Goal: Task Accomplishment & Management: Use online tool/utility

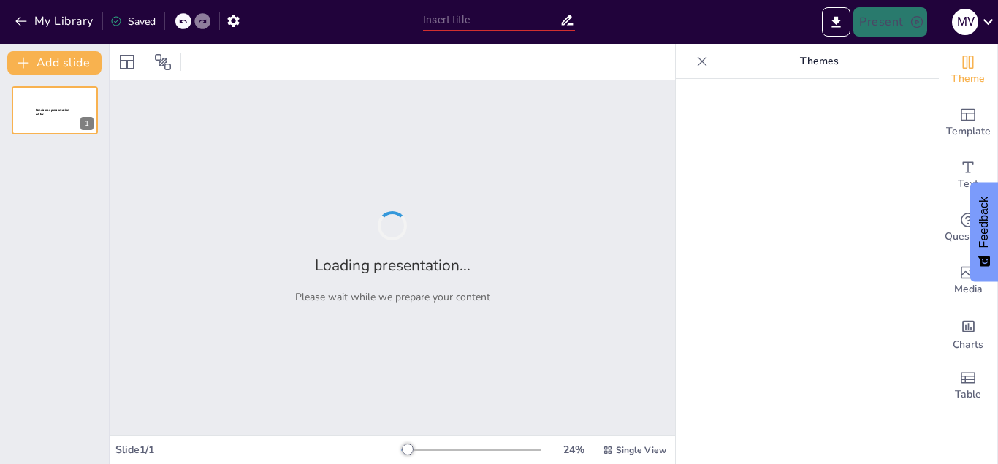
type input "New Sendsteps"
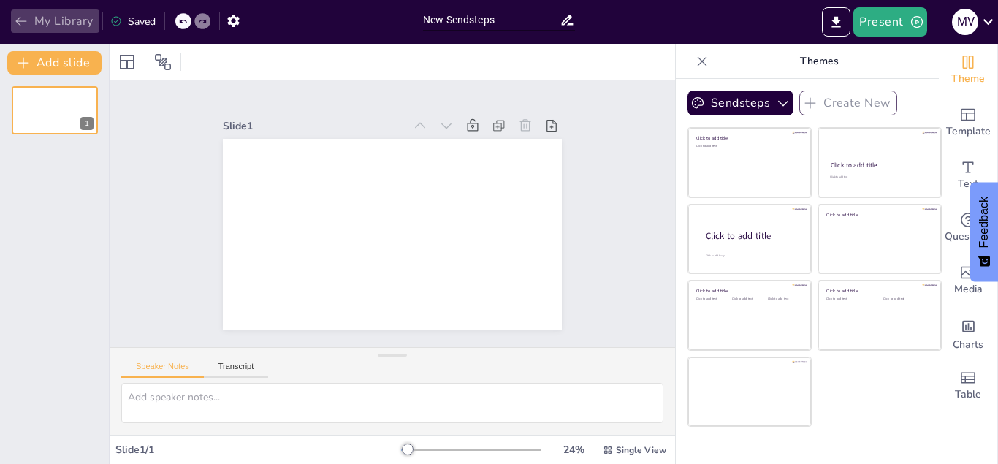
click at [20, 18] on icon "button" at bounding box center [20, 22] width 11 height 10
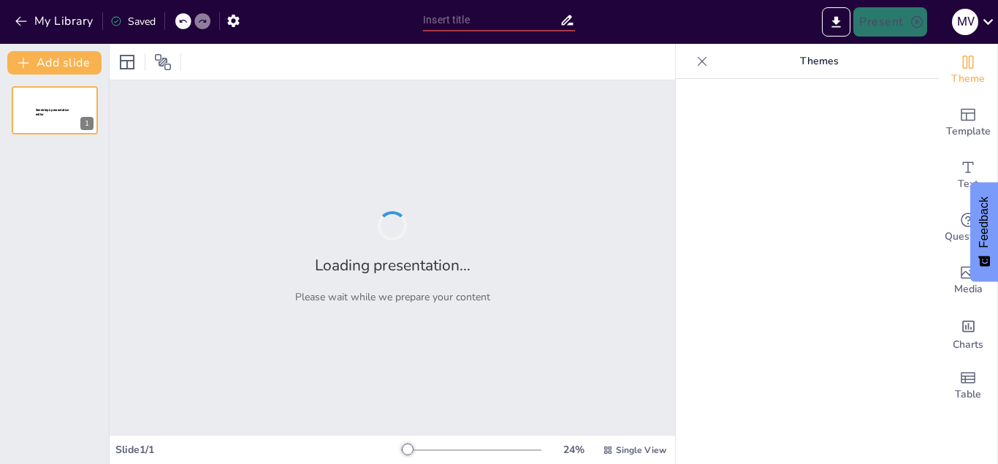
type input "New Sendsteps"
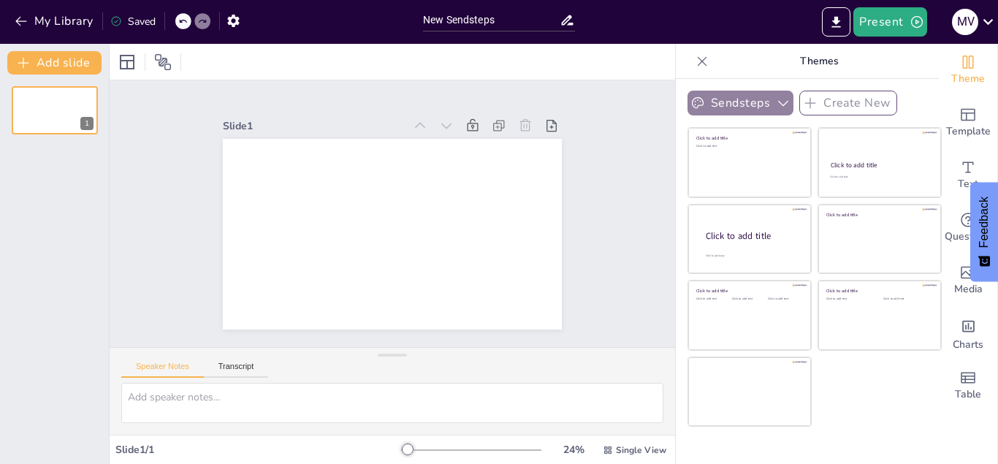
click at [783, 99] on icon "button" at bounding box center [783, 103] width 15 height 15
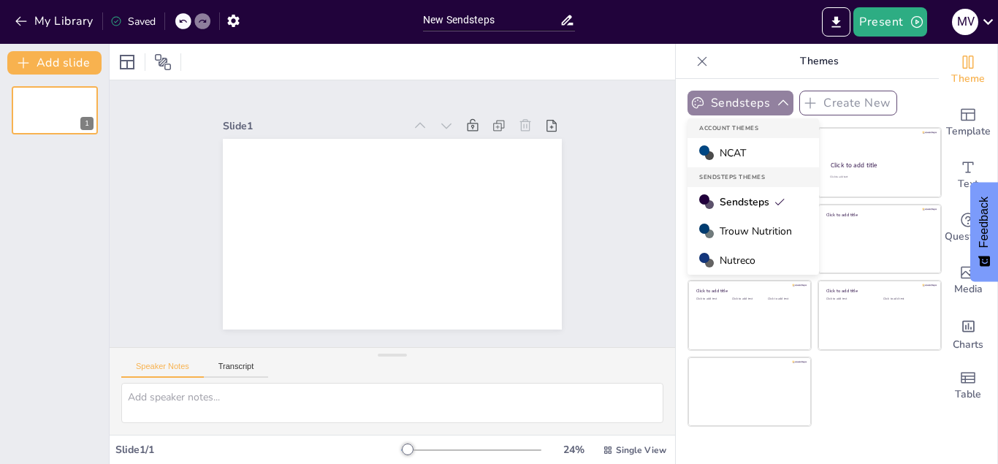
click at [783, 99] on icon "button" at bounding box center [783, 103] width 15 height 15
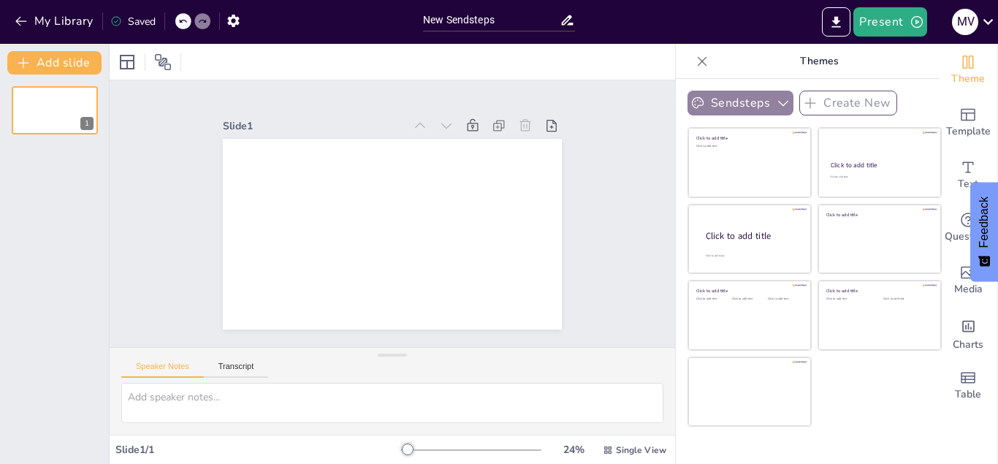
click at [778, 105] on icon "button" at bounding box center [783, 103] width 15 height 15
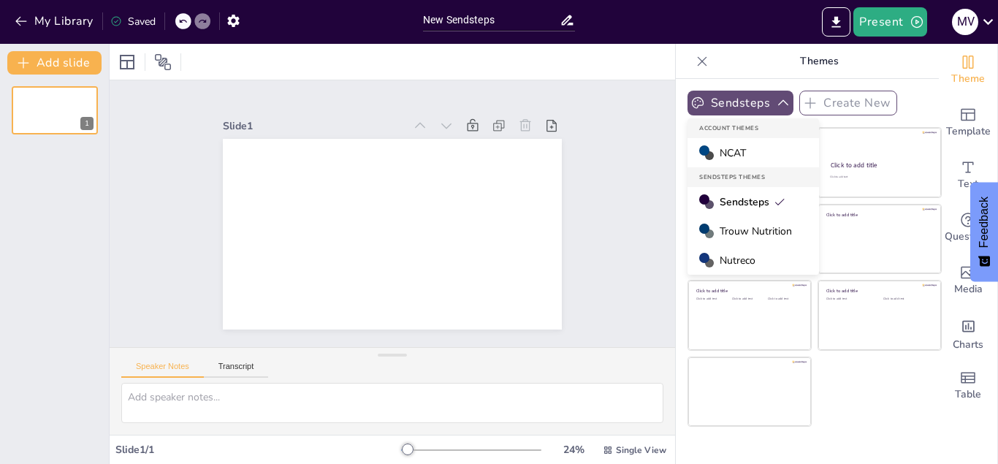
click at [753, 232] on span "Trouw Nutrition" at bounding box center [756, 231] width 72 height 14
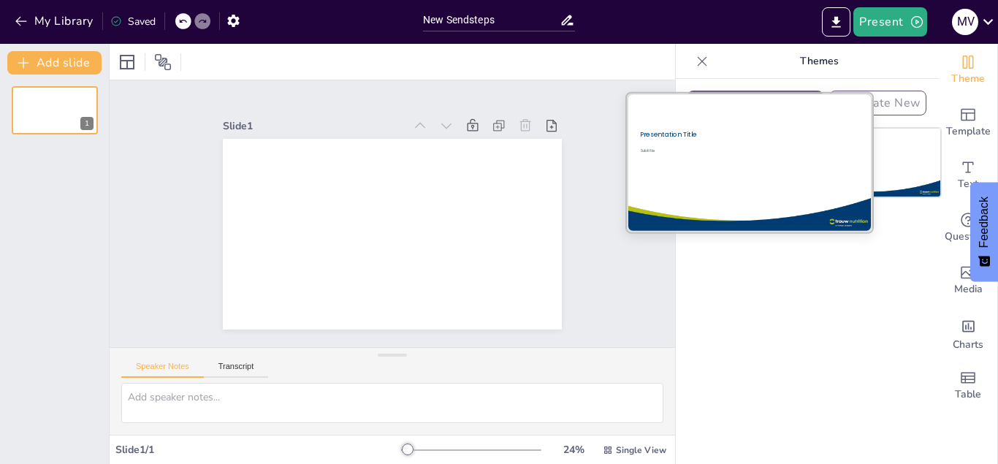
click at [737, 167] on div at bounding box center [749, 163] width 246 height 138
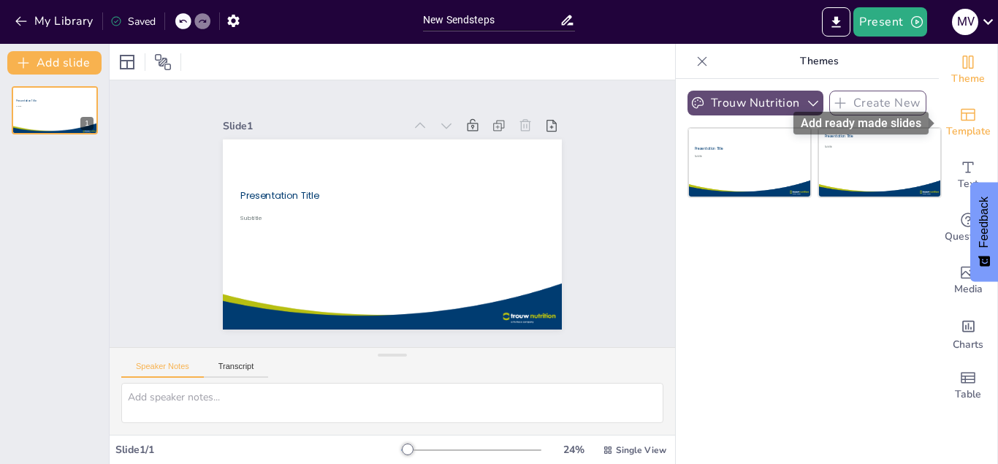
click at [975, 120] on icon "Add ready made slides" at bounding box center [968, 115] width 15 height 12
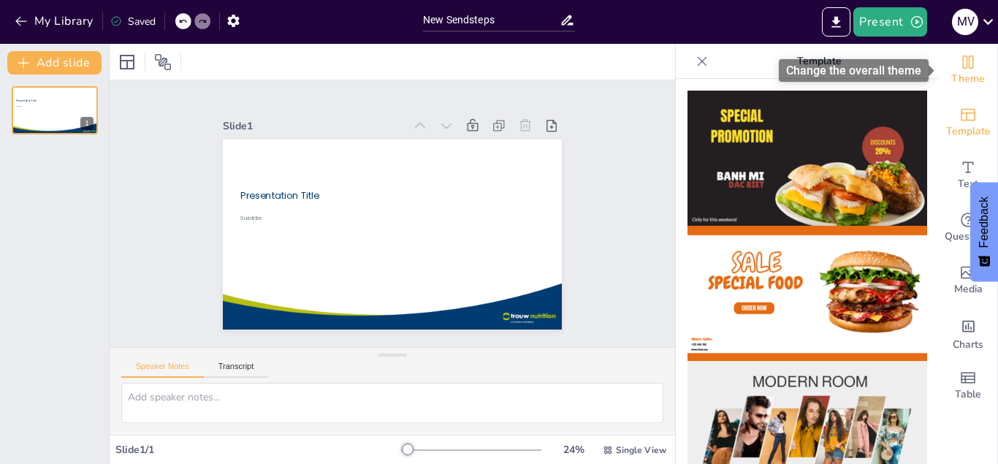
click at [970, 75] on span "Theme" at bounding box center [968, 79] width 34 height 16
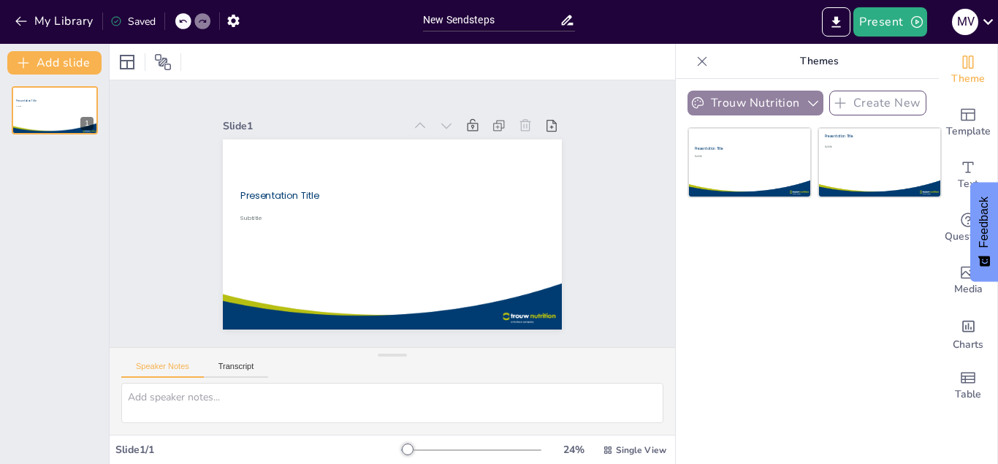
click at [777, 105] on button "Trouw Nutrition" at bounding box center [756, 103] width 136 height 25
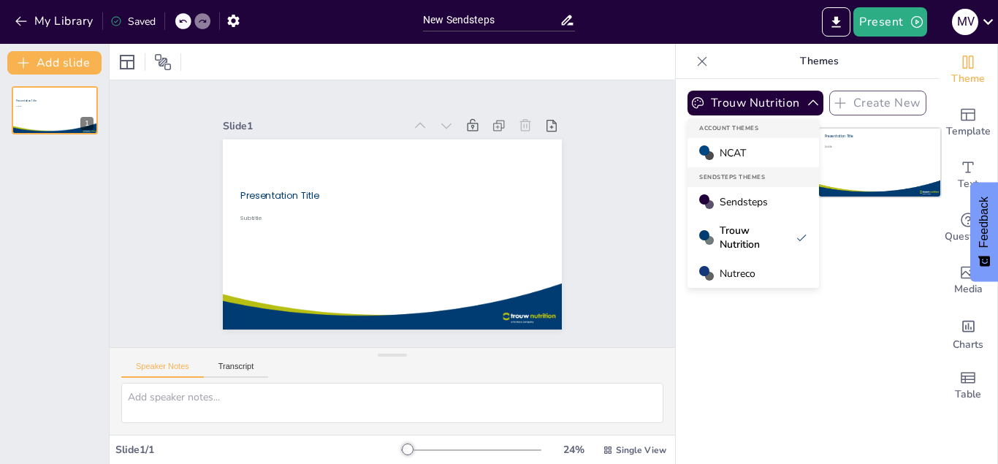
click at [759, 150] on div "NCAT" at bounding box center [754, 152] width 132 height 29
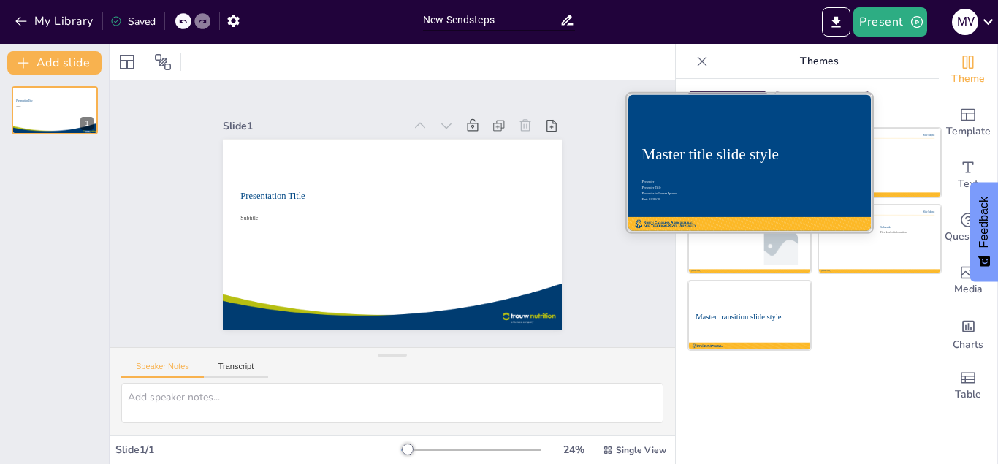
click at [759, 144] on div "Master title slide style" at bounding box center [750, 155] width 216 height 22
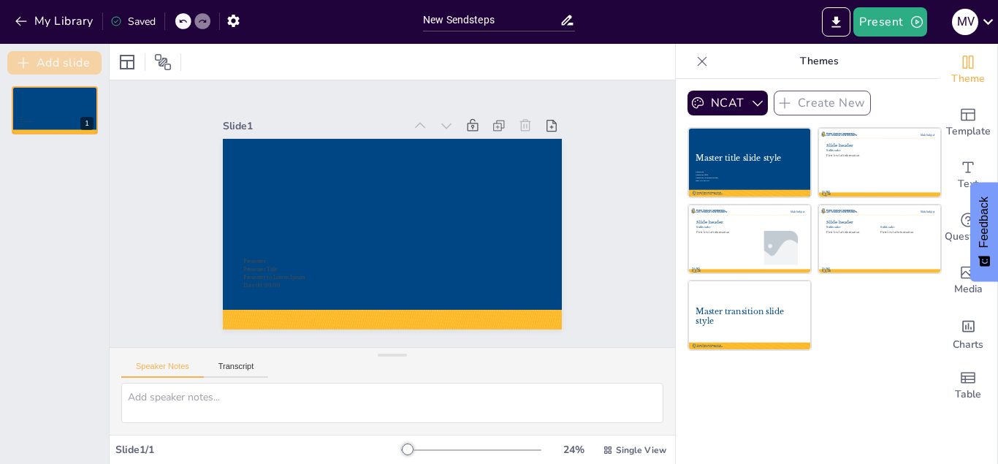
click at [36, 61] on button "Add slide" at bounding box center [54, 62] width 94 height 23
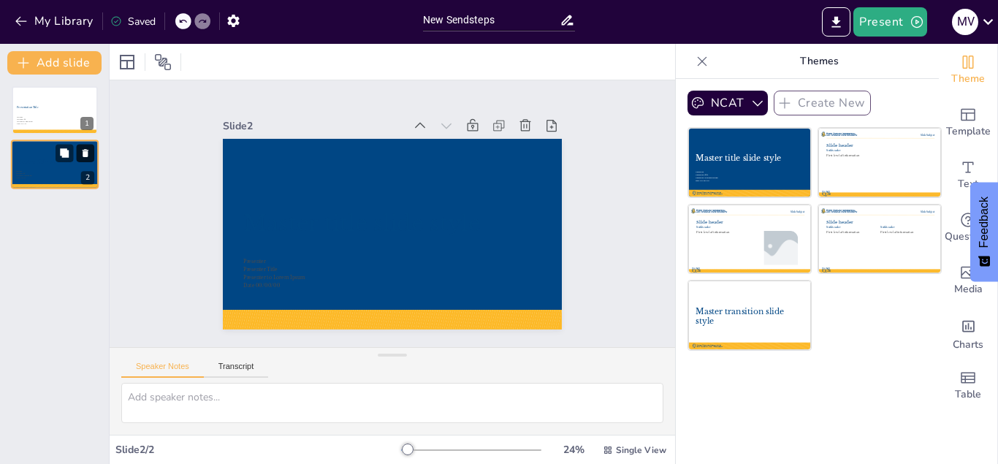
click at [83, 151] on icon at bounding box center [86, 154] width 6 height 8
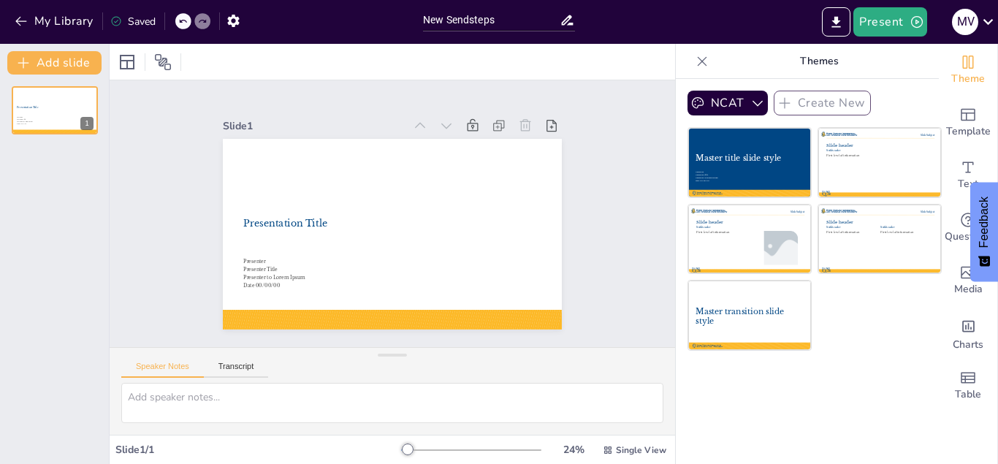
click at [21, 287] on div "Presentation Title Date 00/00/00 Presenter to Lorem Ipsum Presenter Title Prese…" at bounding box center [54, 270] width 109 height 390
click at [231, 28] on icon "button" at bounding box center [233, 20] width 15 height 15
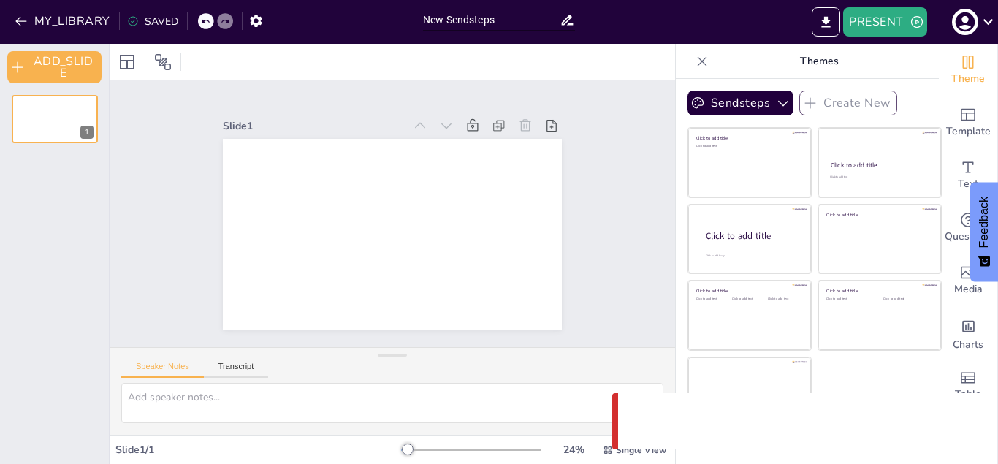
scroll to position [1, 0]
click at [696, 60] on icon at bounding box center [702, 61] width 15 height 15
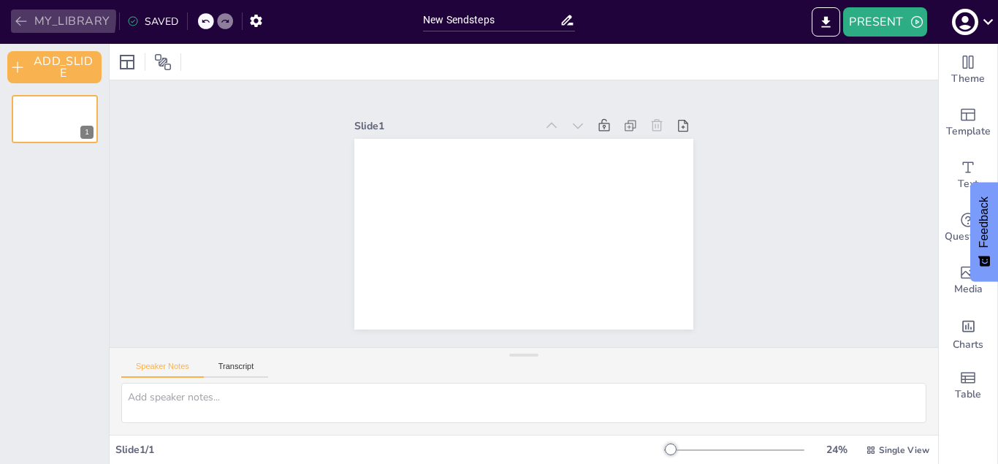
click at [21, 17] on icon "button" at bounding box center [21, 21] width 15 height 15
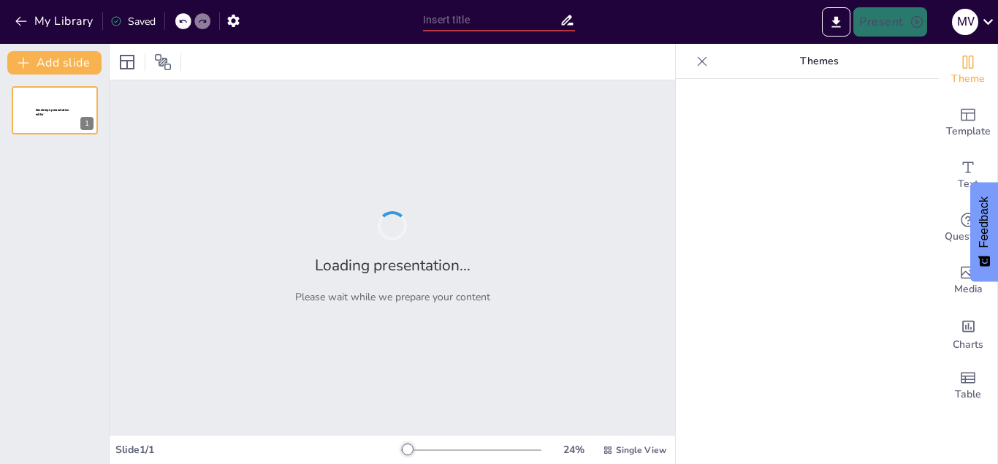
type input "New Sendsteps"
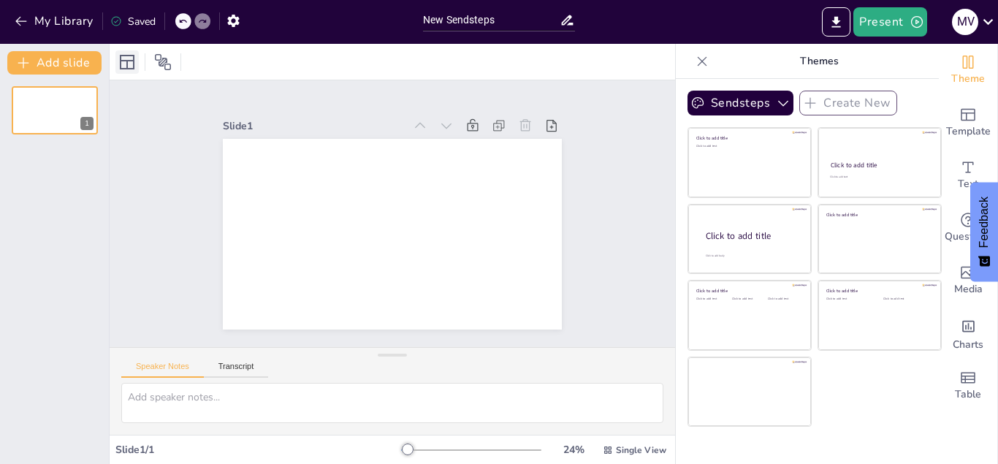
click at [118, 67] on div at bounding box center [126, 61] width 23 height 23
click at [519, 181] on icon at bounding box center [529, 191] width 20 height 20
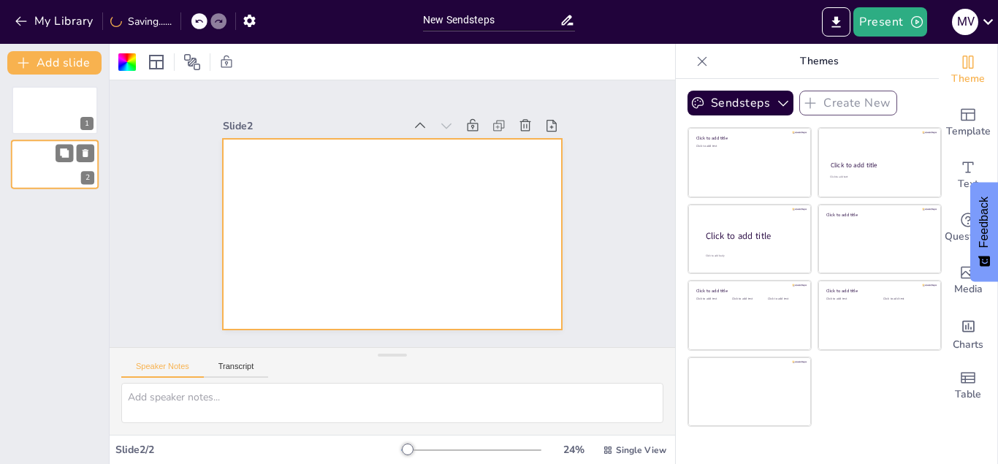
click at [11, 175] on div "2" at bounding box center [55, 165] width 88 height 50
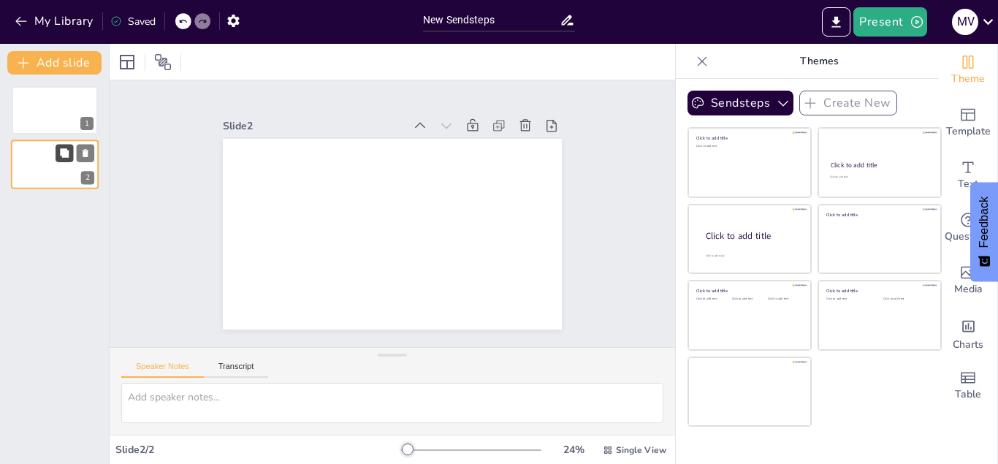
click at [62, 151] on icon at bounding box center [64, 153] width 9 height 9
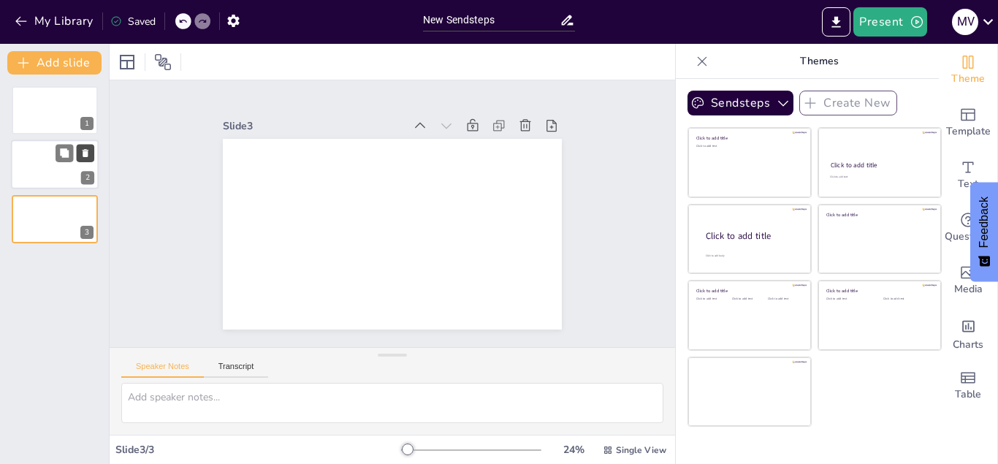
click at [86, 147] on button at bounding box center [86, 154] width 18 height 18
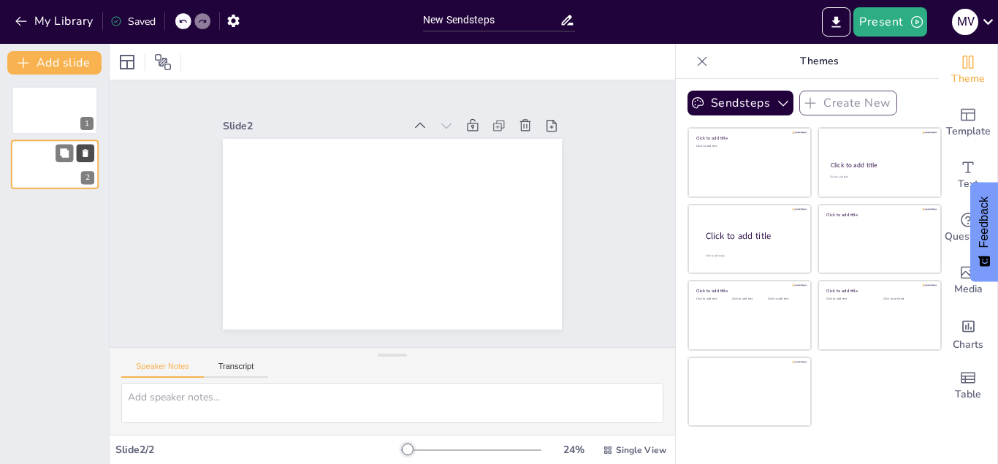
click at [86, 147] on button at bounding box center [86, 154] width 18 height 18
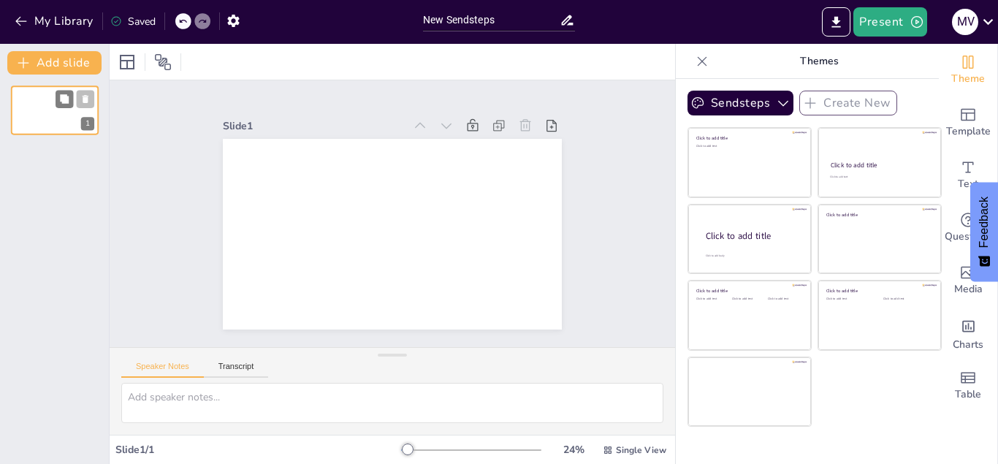
click at [87, 102] on icon at bounding box center [86, 99] width 6 height 8
click at [23, 22] on icon "button" at bounding box center [21, 21] width 15 height 15
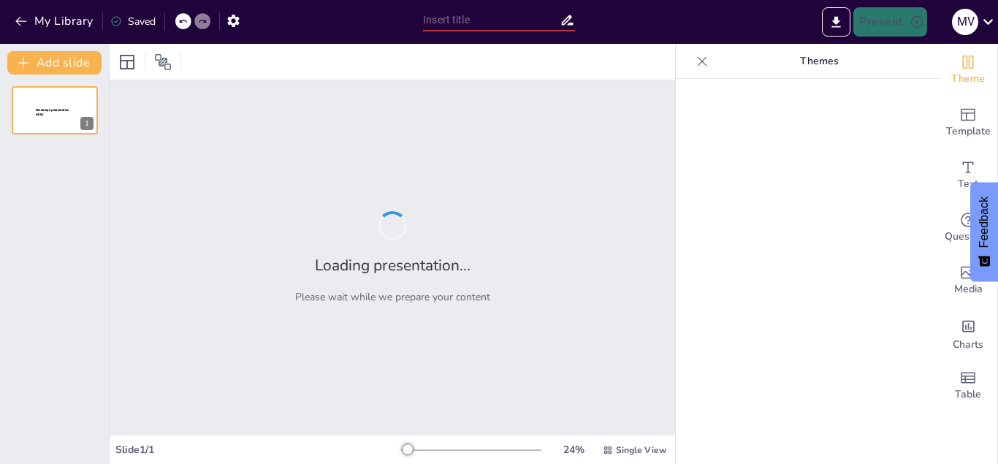
type input "Resilience with a Twist: Can You Handle the Humor?"
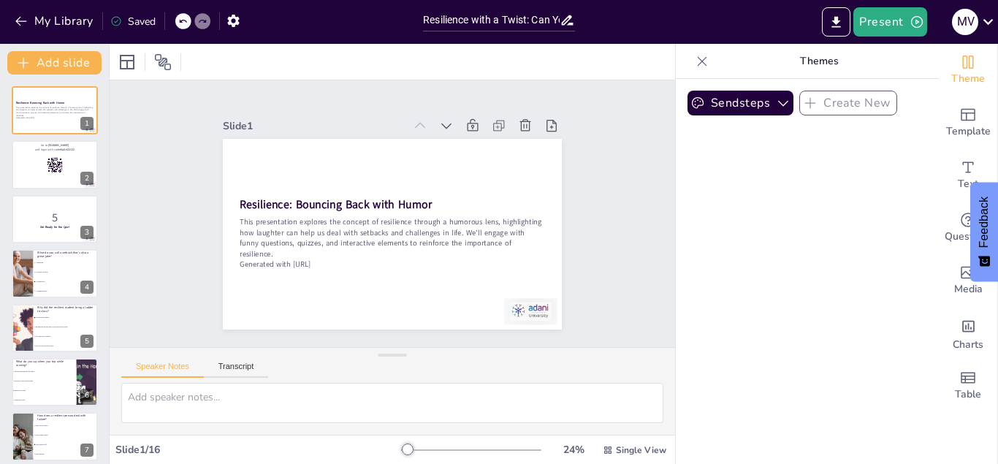
checkbox input "true"
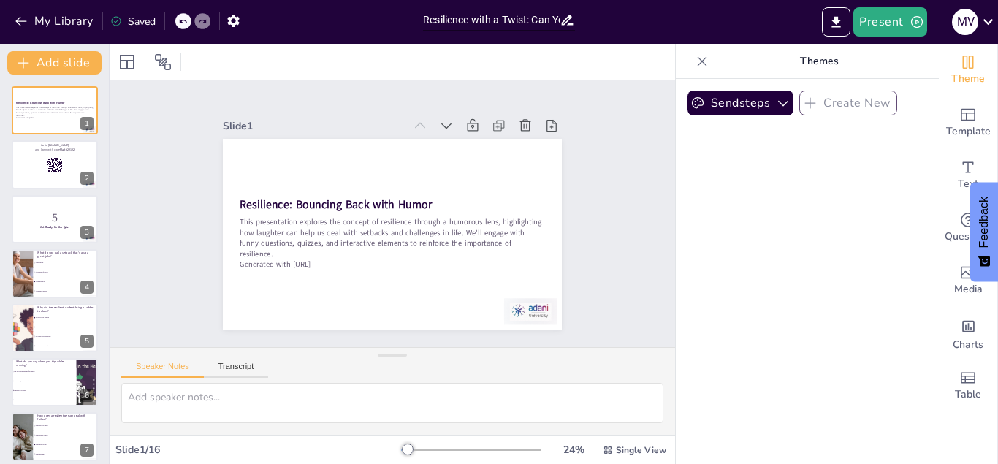
checkbox input "true"
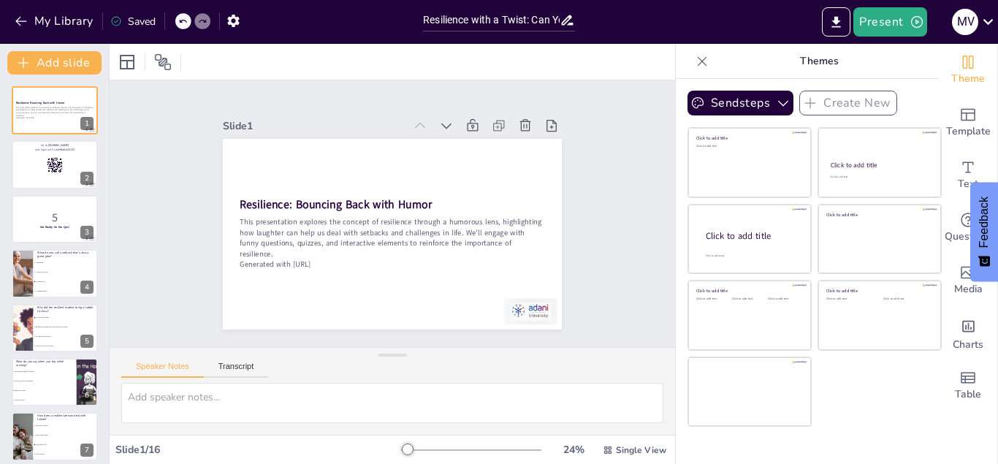
checkbox input "true"
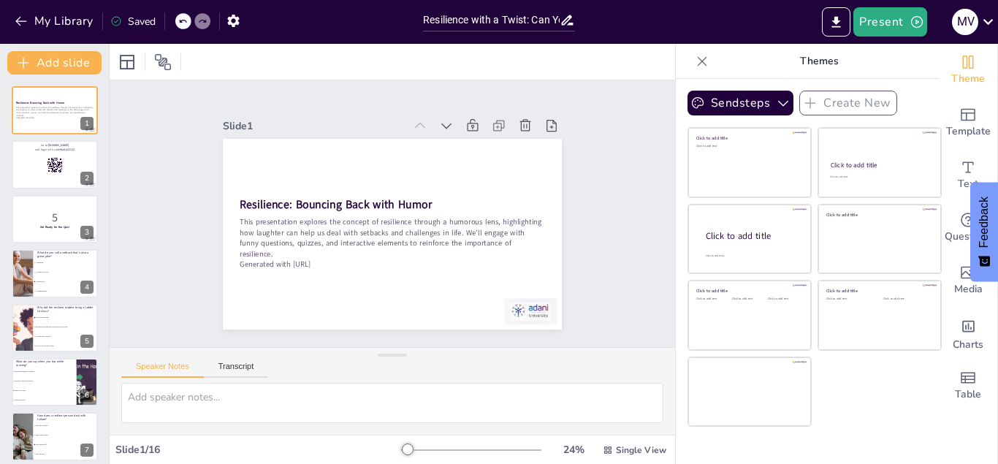
checkbox input "true"
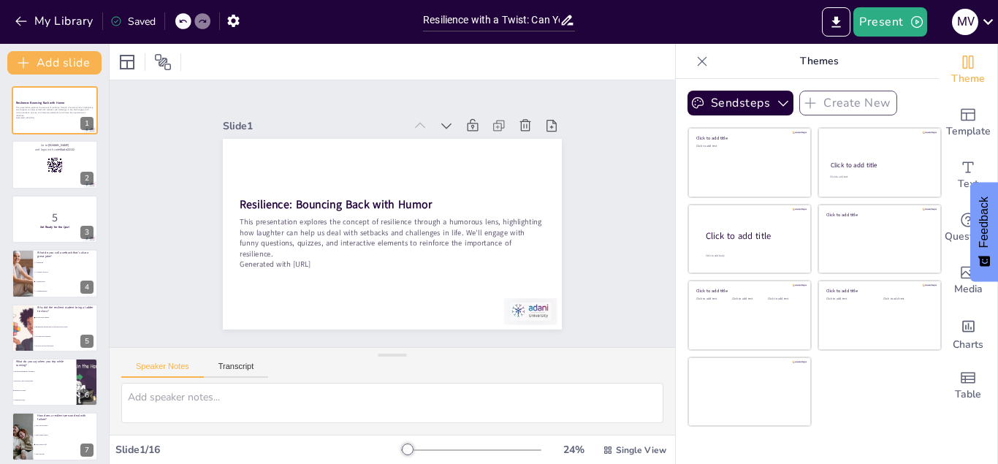
checkbox input "true"
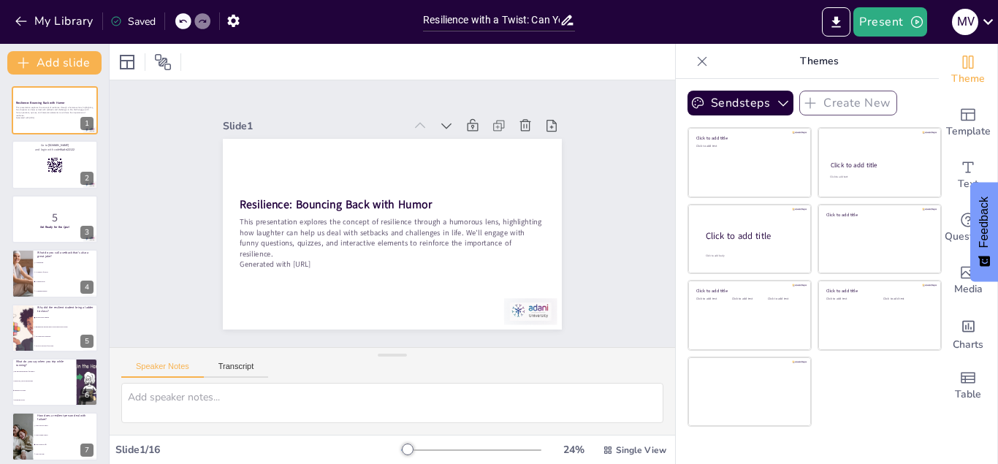
checkbox input "true"
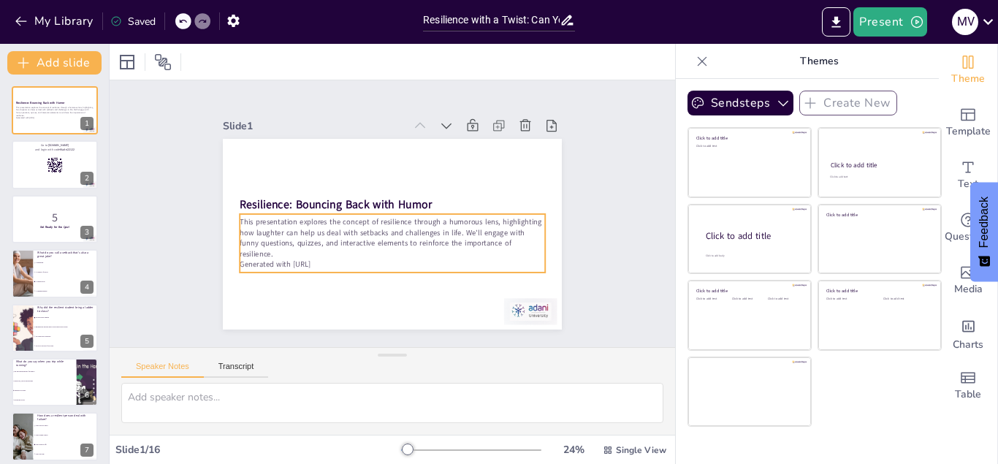
checkbox input "true"
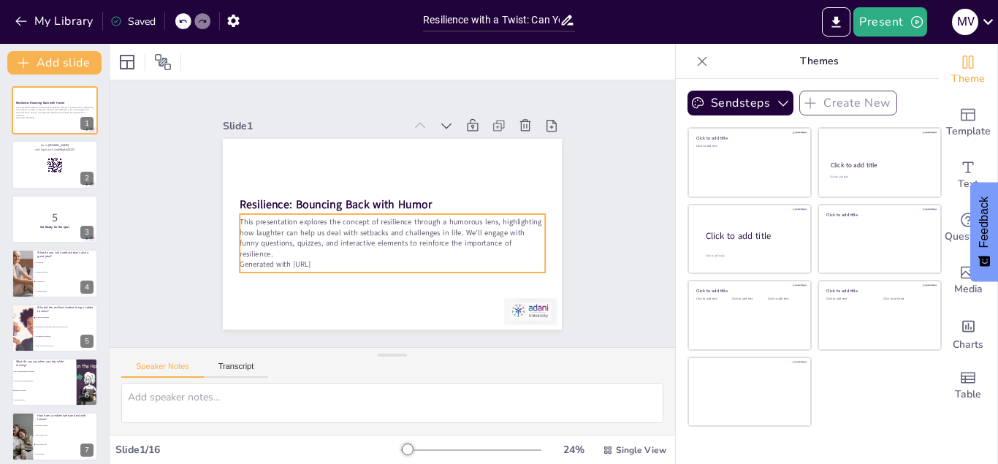
checkbox input "true"
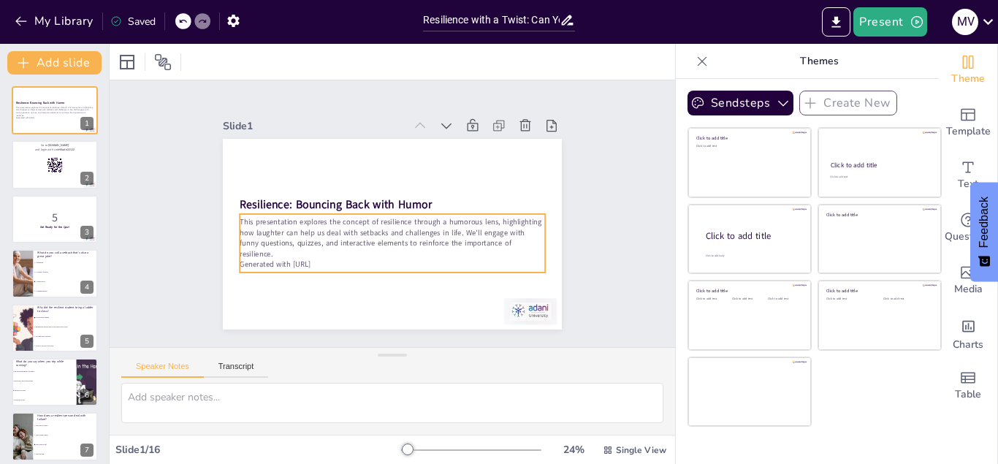
checkbox input "true"
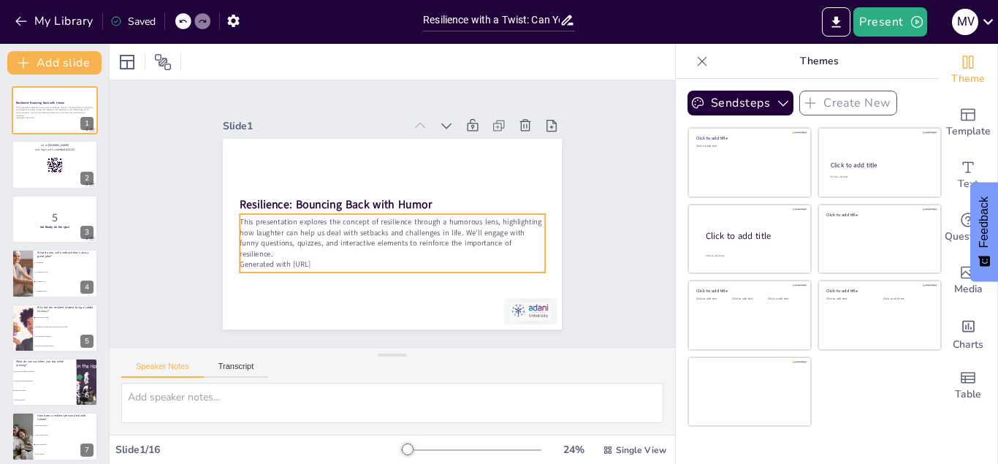
checkbox input "true"
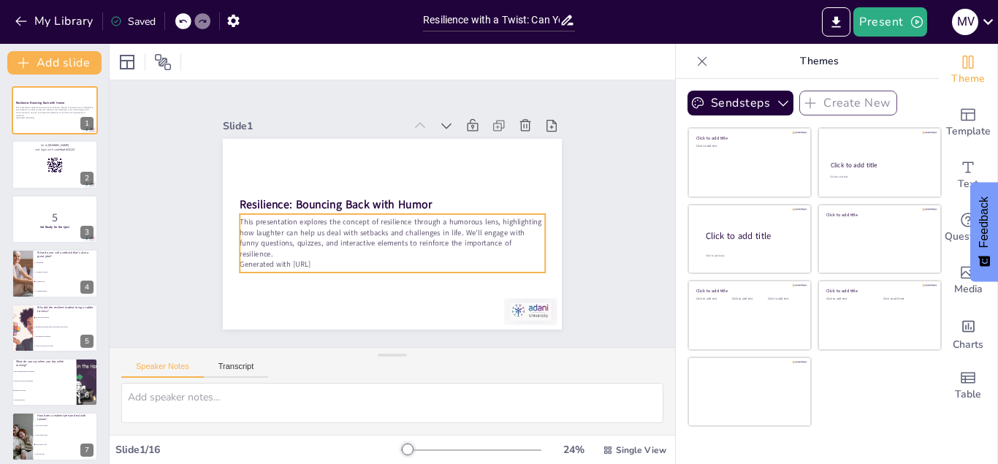
checkbox input "true"
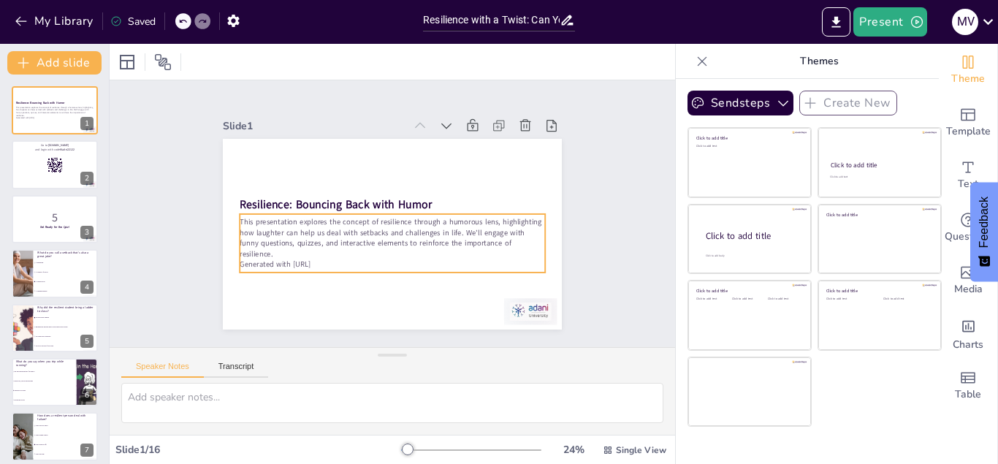
checkbox input "true"
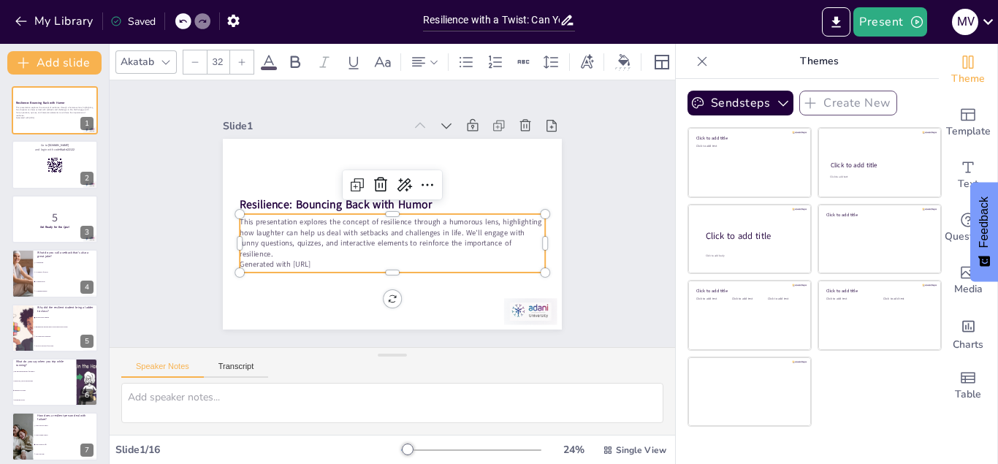
click at [362, 233] on p "This presentation explores the concept of resilience through a humorous lens, h…" at bounding box center [370, 224] width 163 height 296
checkbox input "true"
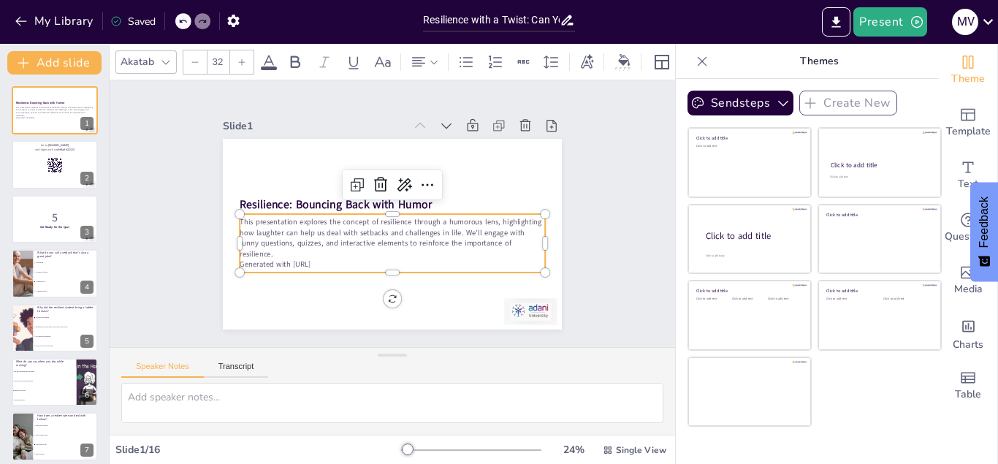
checkbox input "true"
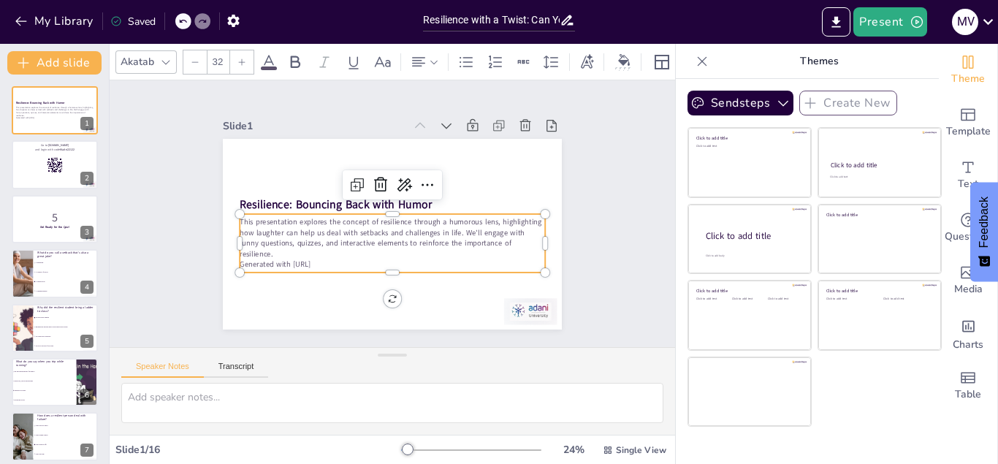
checkbox input "true"
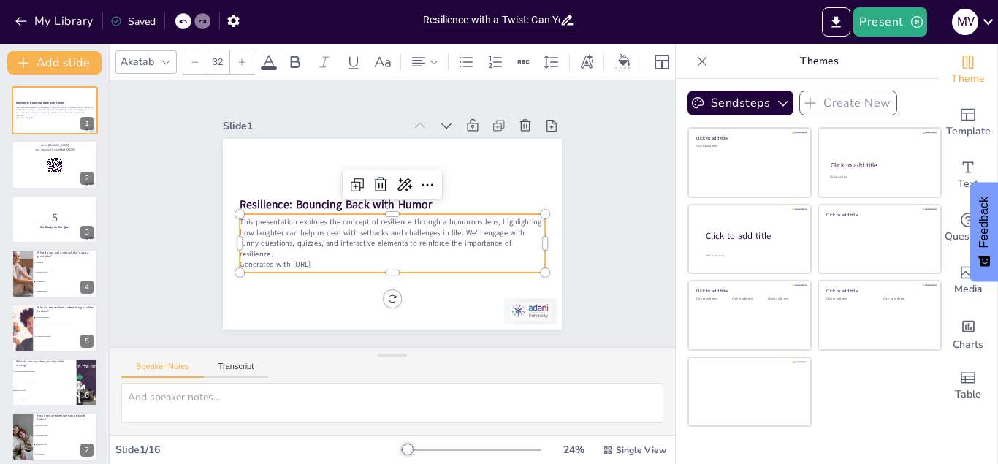
checkbox input "true"
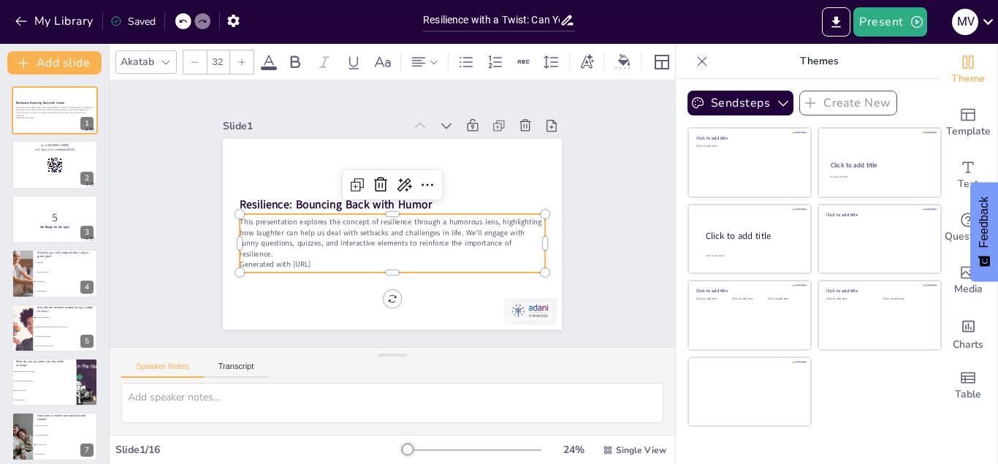
checkbox input "true"
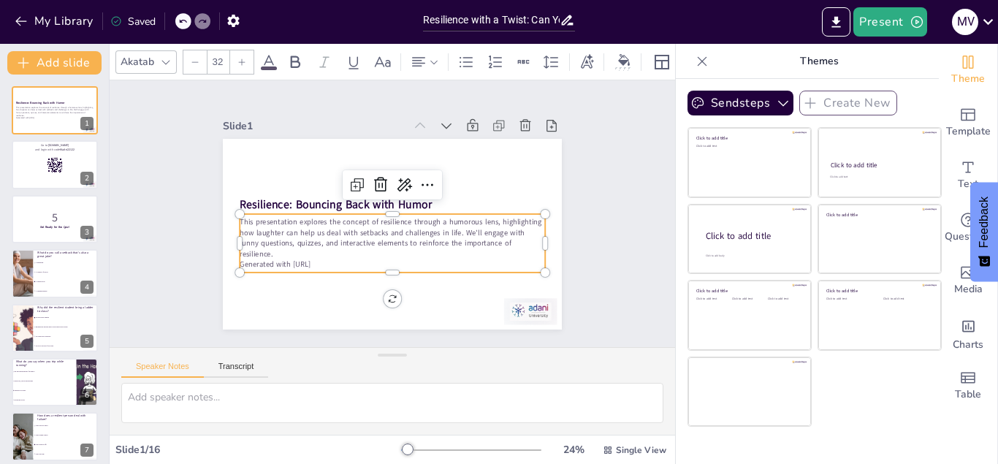
checkbox input "true"
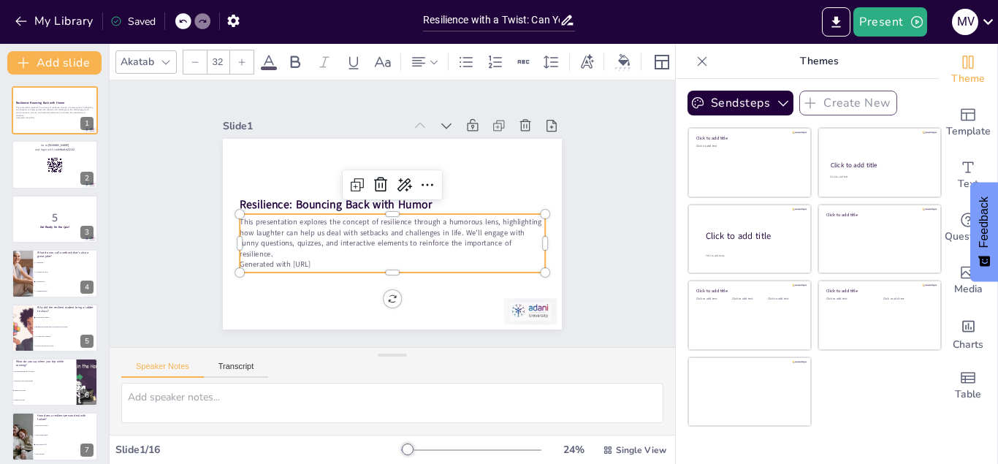
checkbox input "true"
click at [403, 187] on icon at bounding box center [412, 189] width 19 height 18
checkbox input "true"
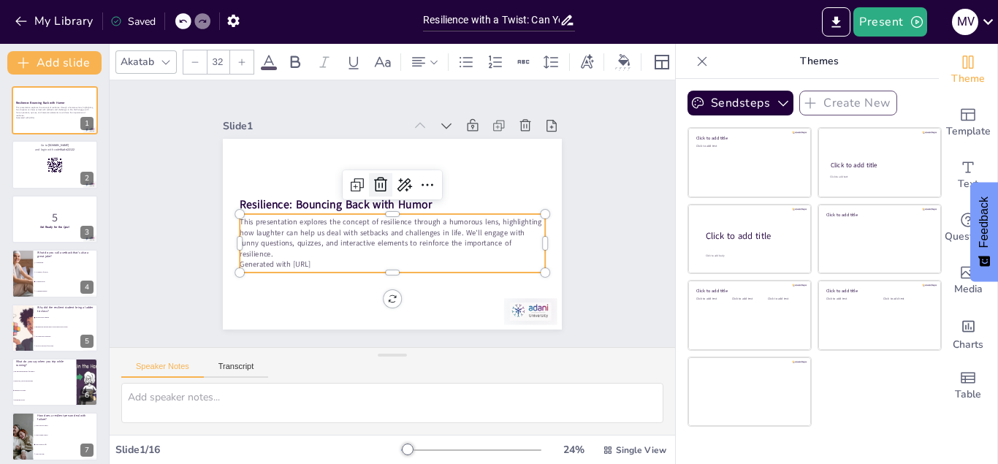
checkbox input "true"
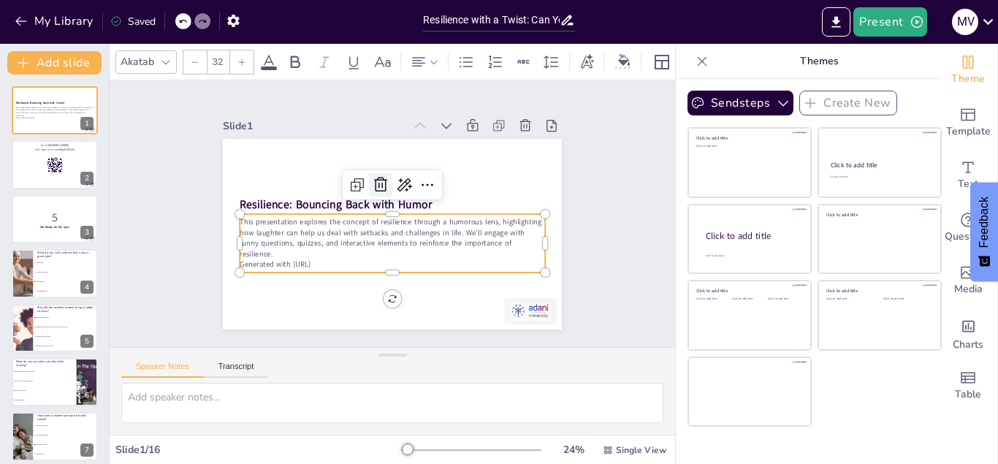
checkbox input "true"
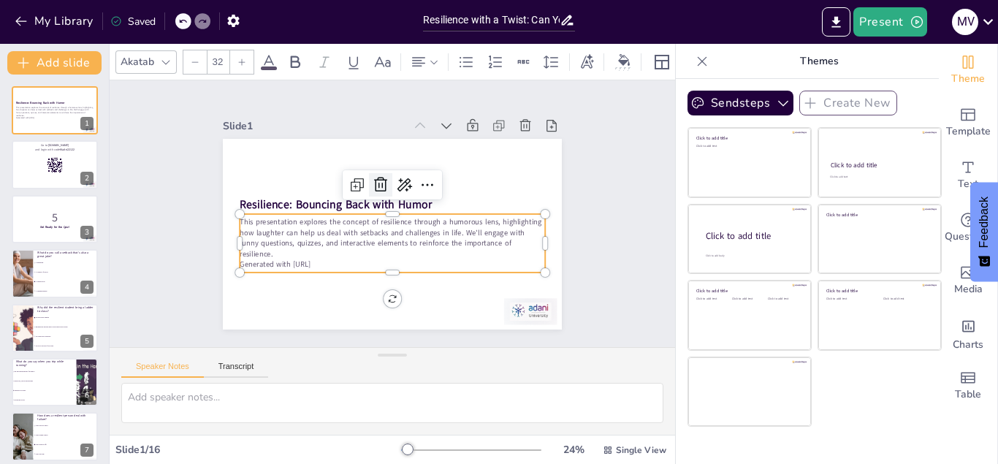
checkbox input "true"
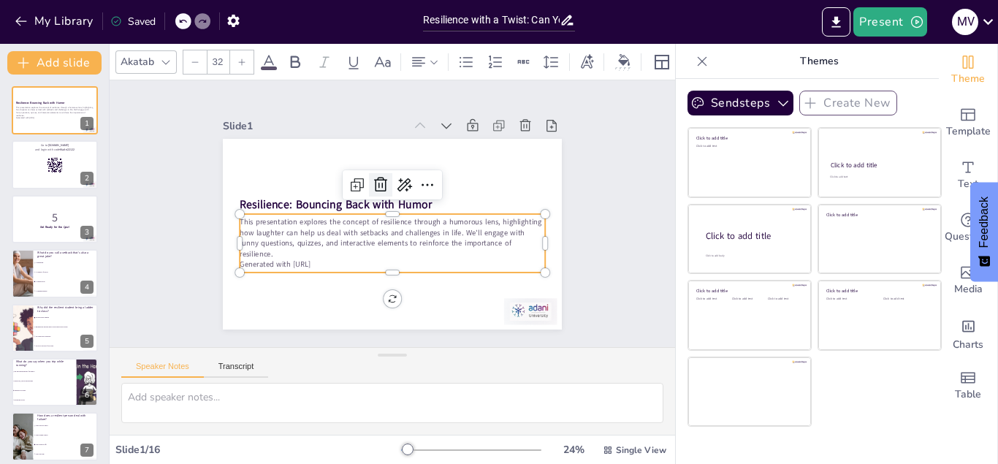
checkbox input "true"
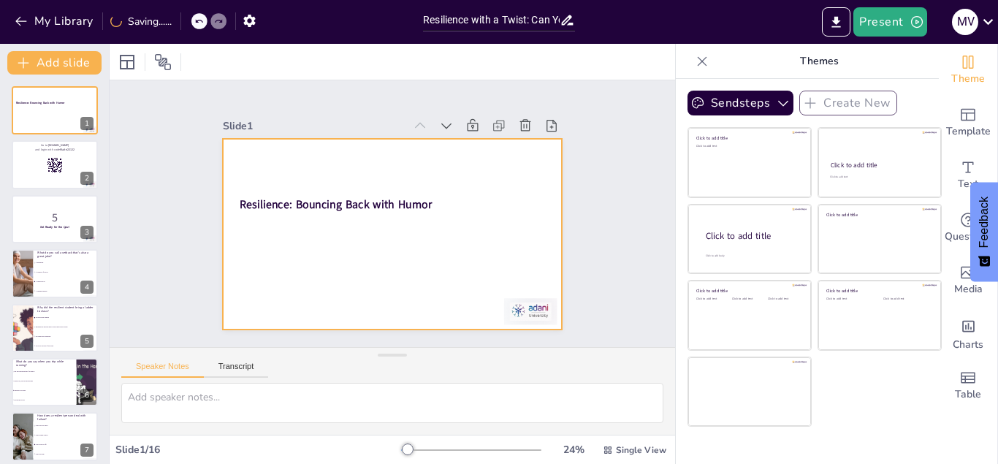
checkbox input "true"
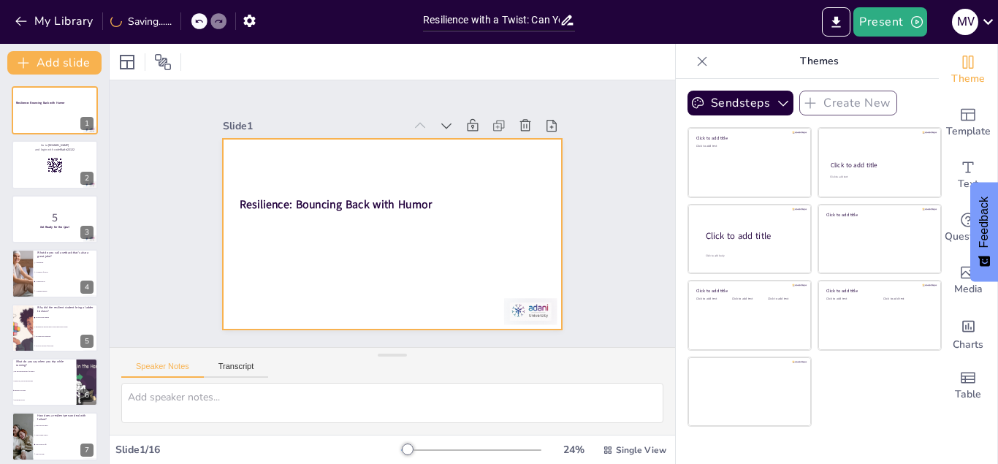
checkbox input "true"
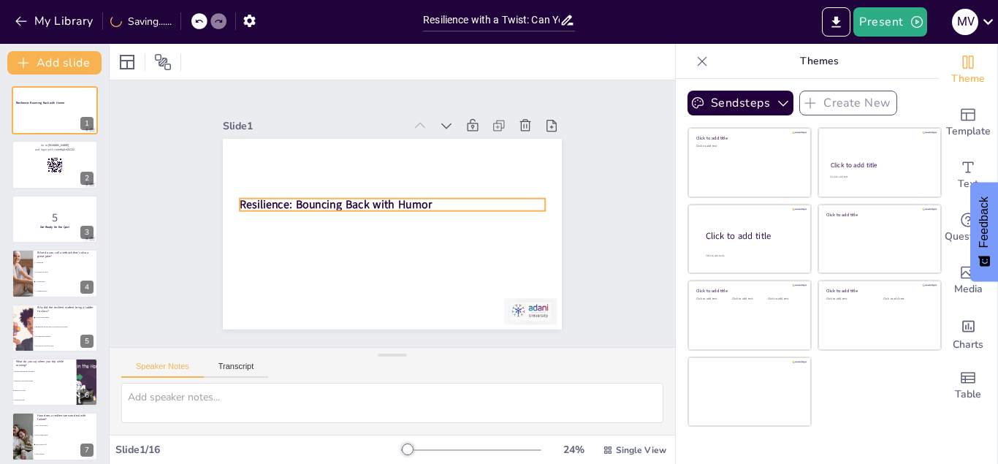
checkbox input "true"
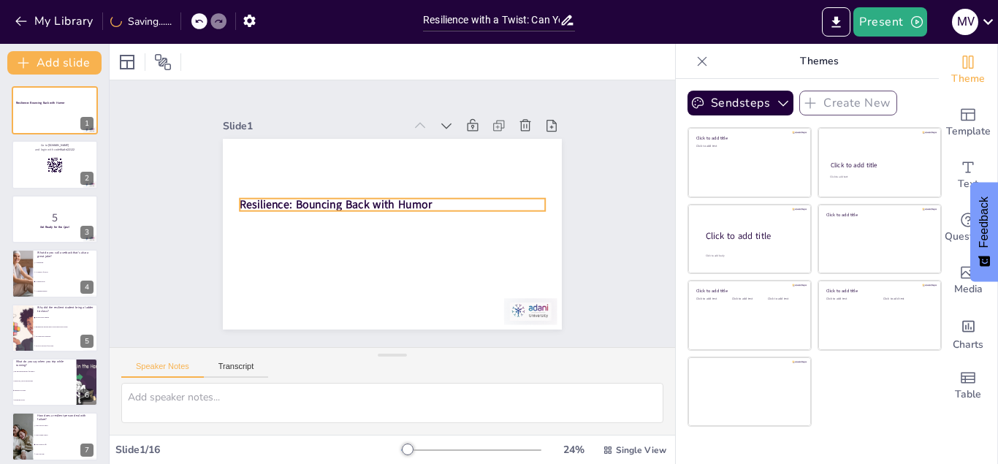
checkbox input "true"
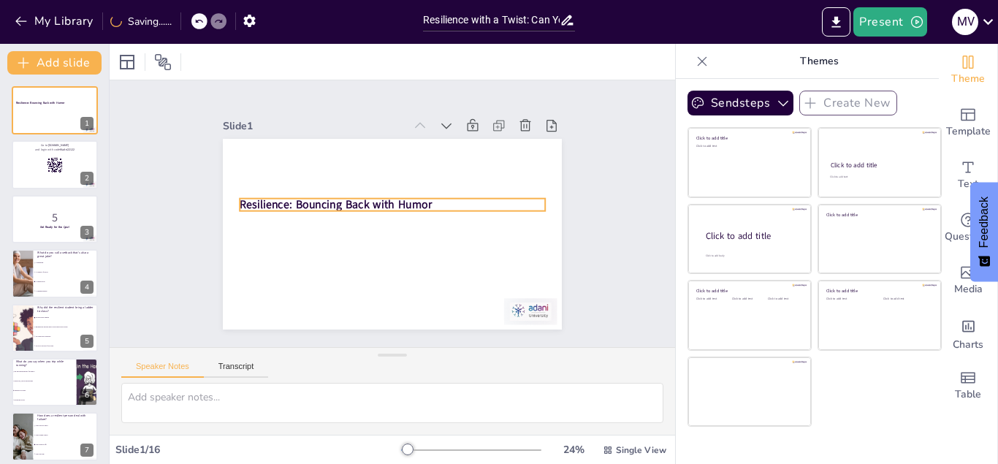
checkbox input "true"
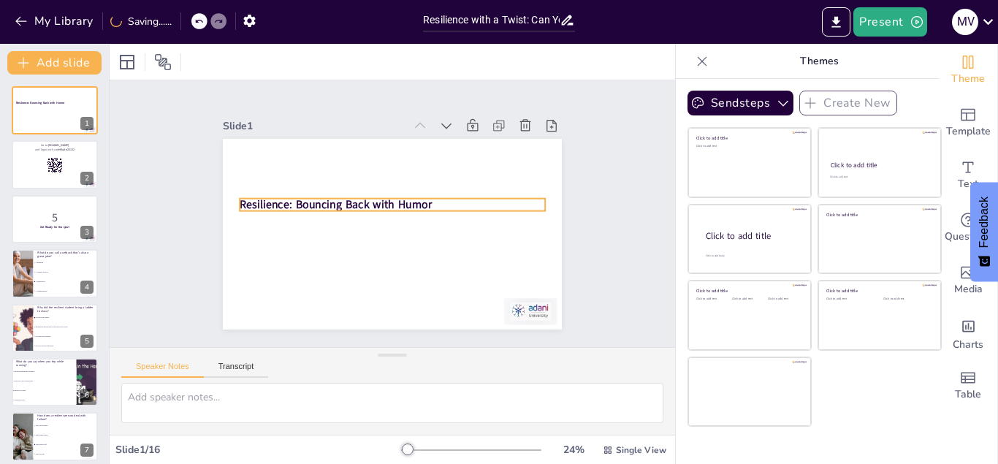
checkbox input "true"
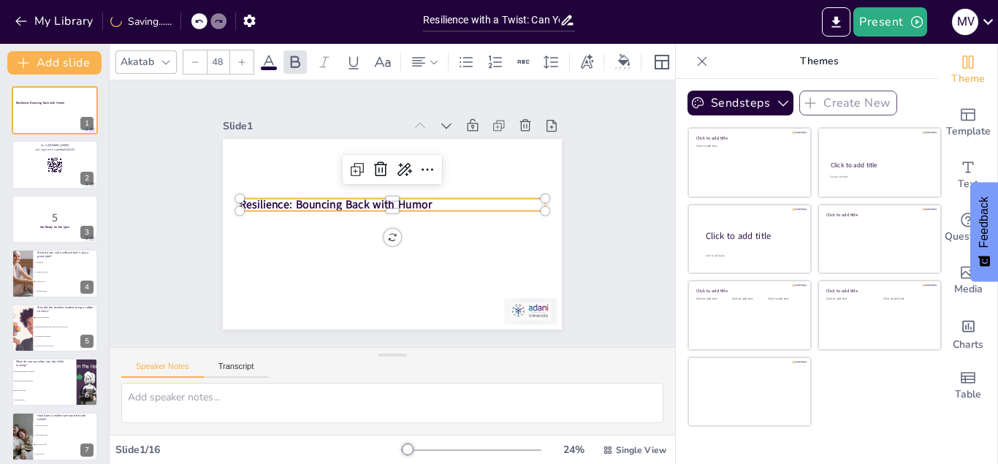
click at [337, 210] on strong "Resilience: Bouncing Back with Humor" at bounding box center [342, 188] width 188 height 74
checkbox input "true"
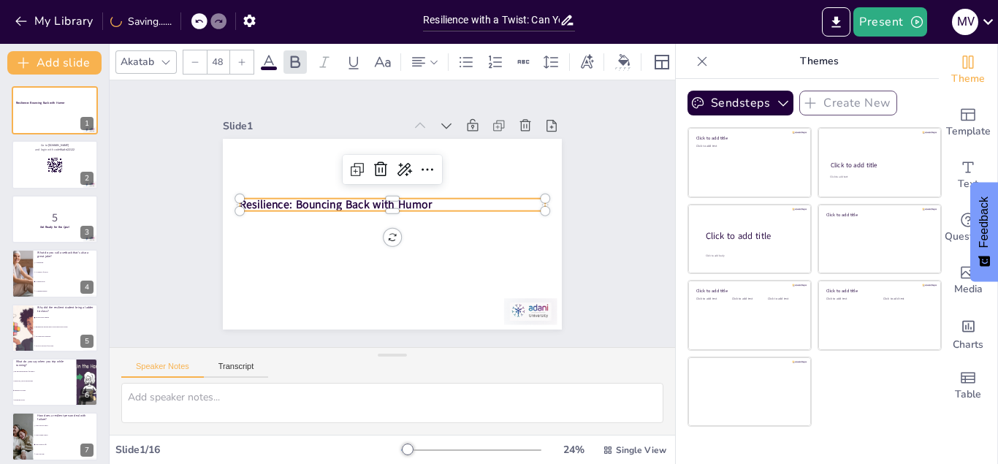
checkbox input "true"
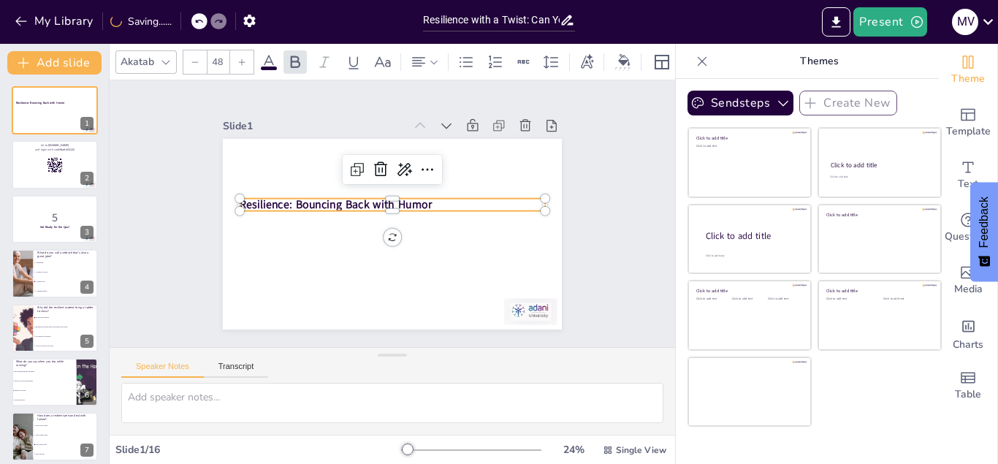
checkbox input "true"
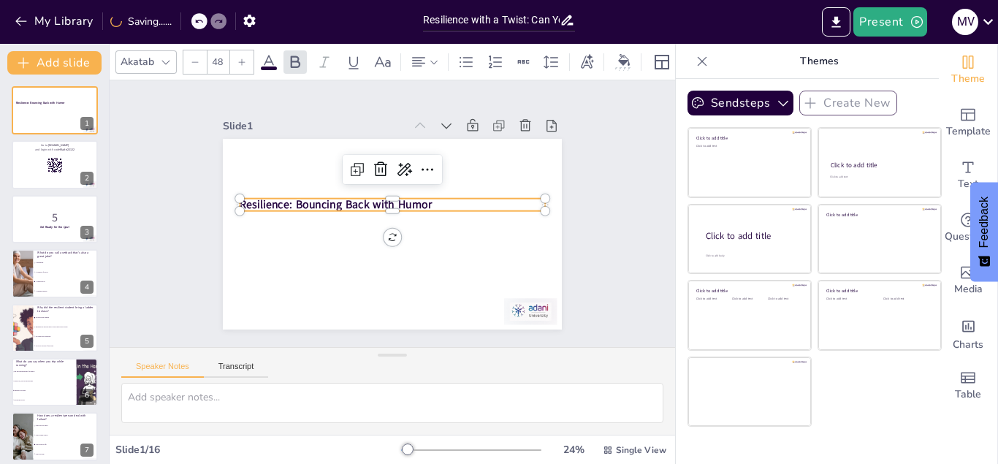
checkbox input "true"
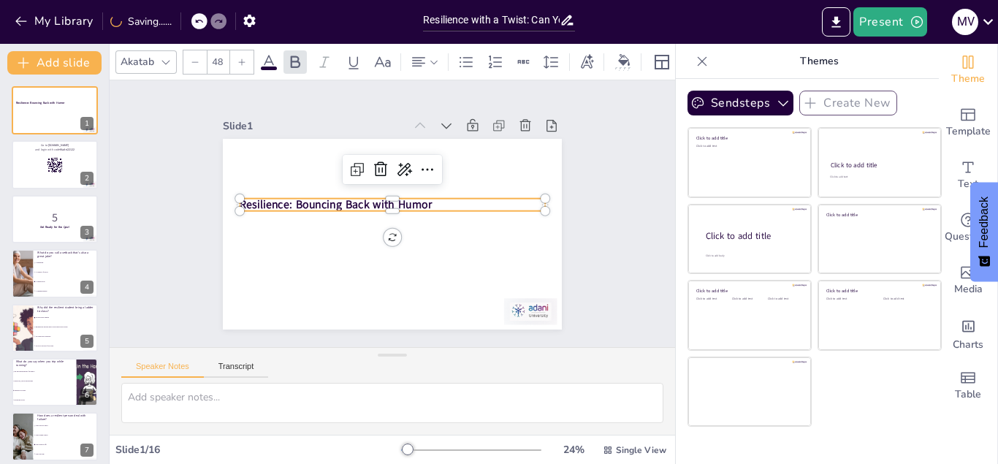
checkbox input "true"
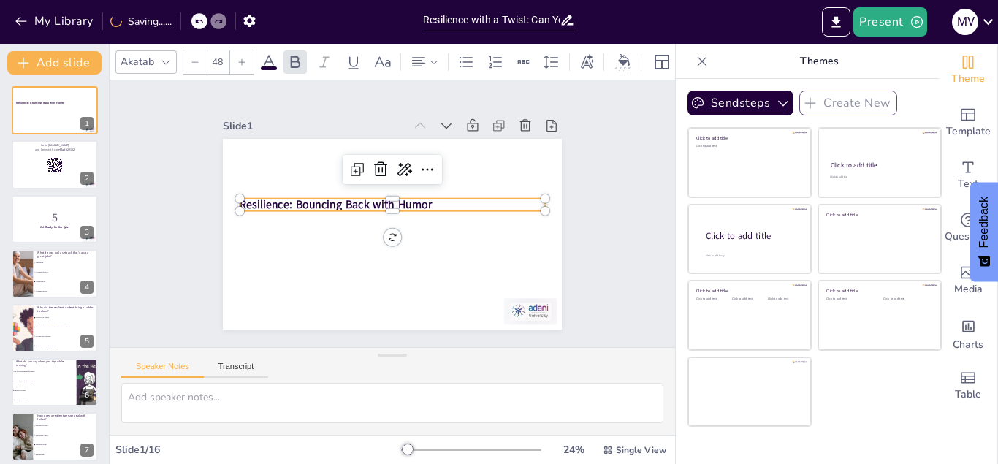
checkbox input "true"
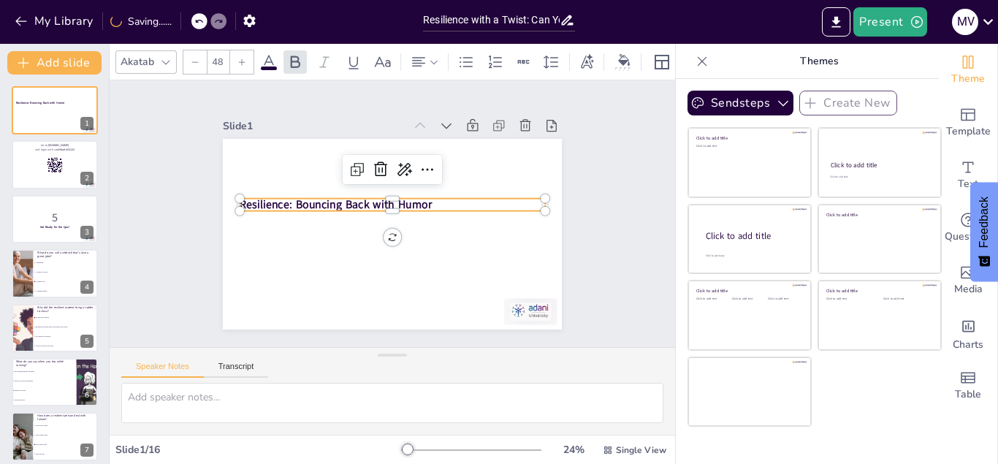
checkbox input "true"
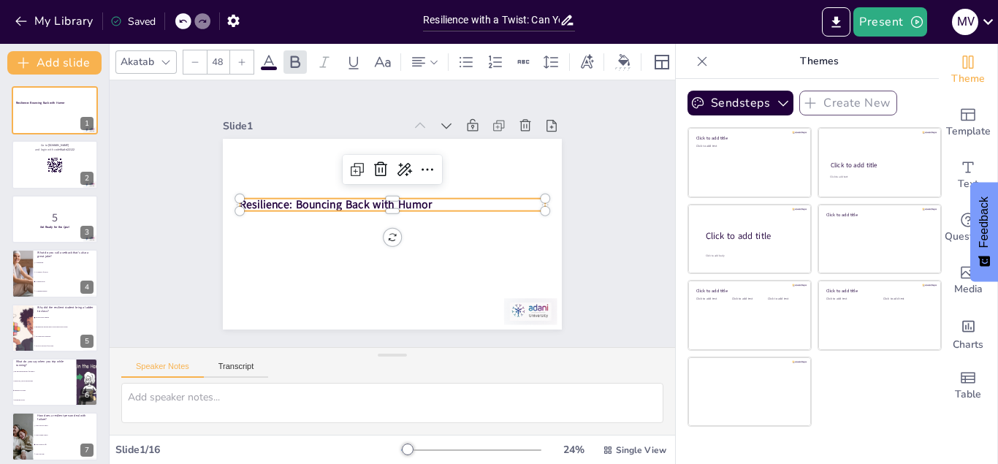
checkbox input "true"
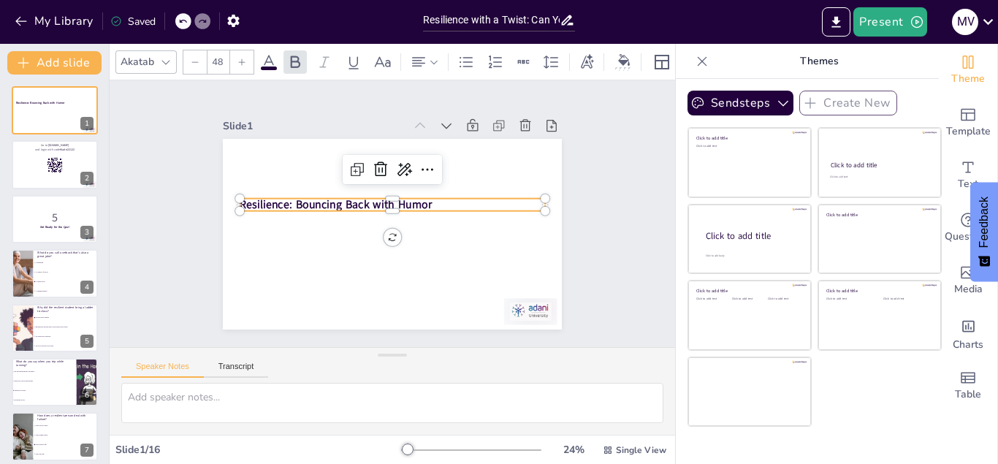
checkbox input "true"
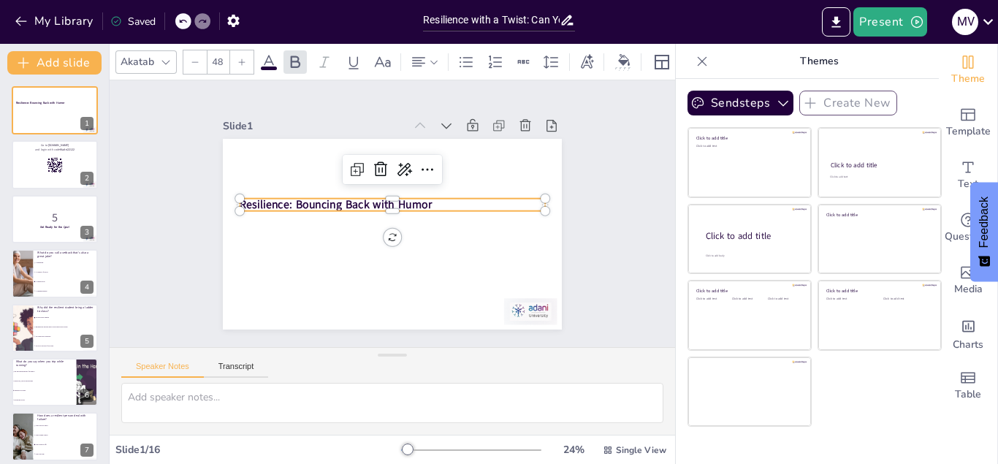
checkbox input "true"
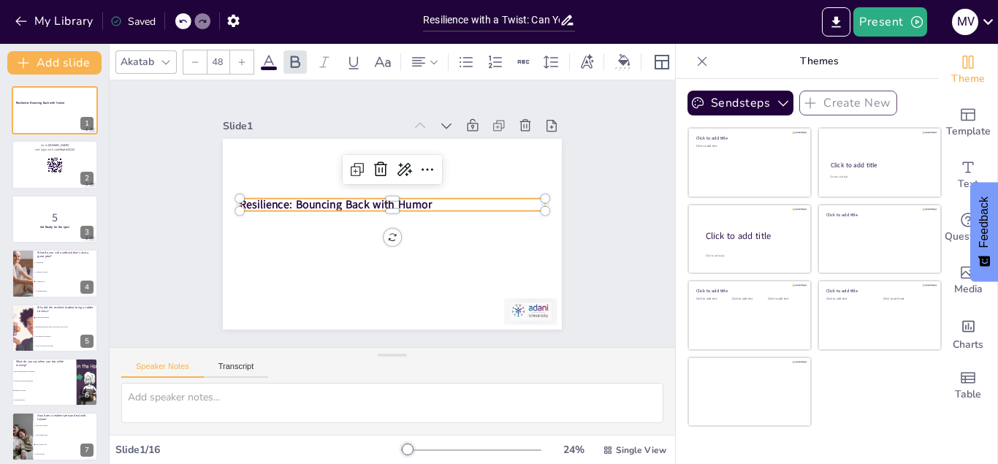
checkbox input "true"
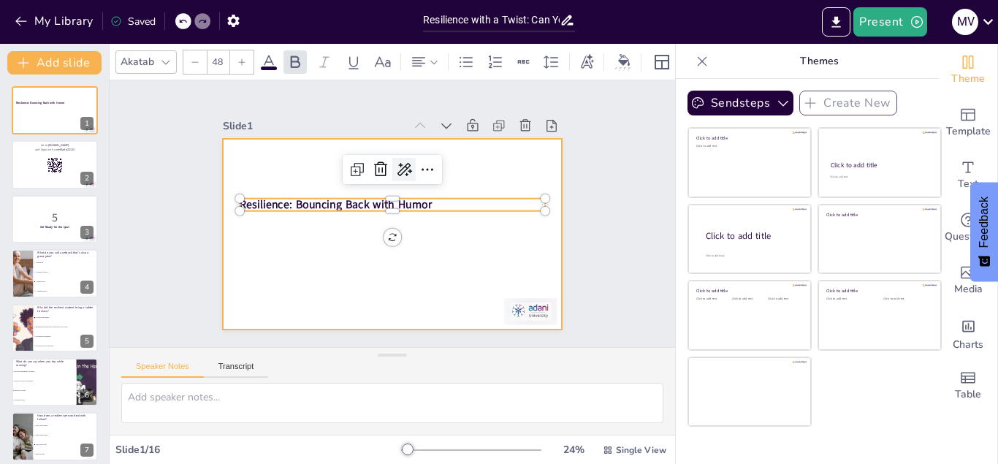
checkbox input "true"
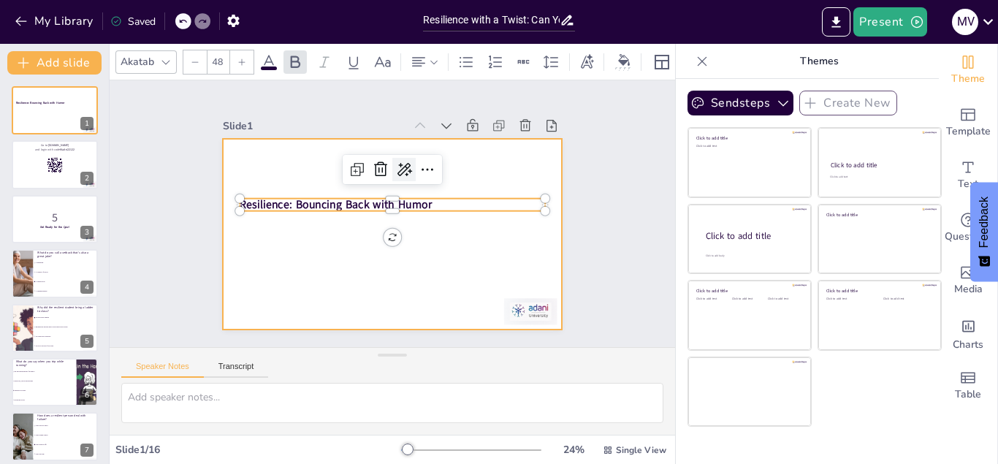
checkbox input "true"
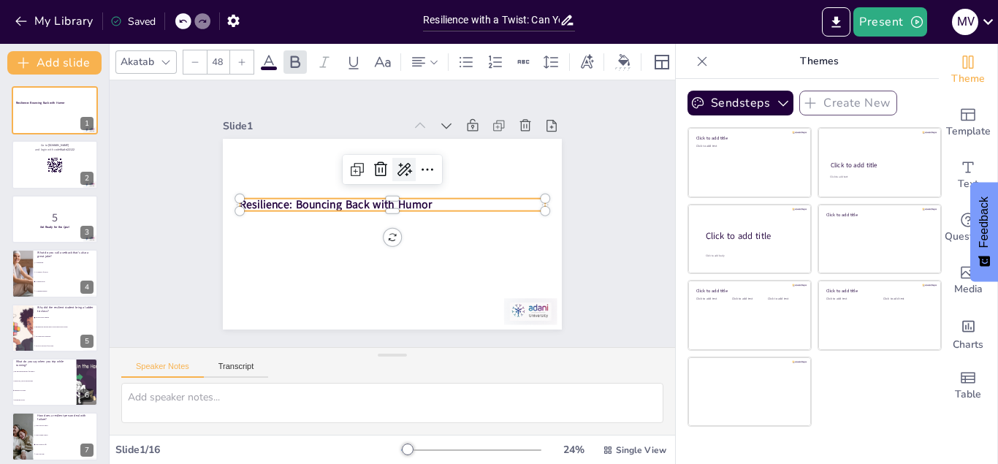
click at [409, 170] on icon at bounding box center [418, 175] width 18 height 17
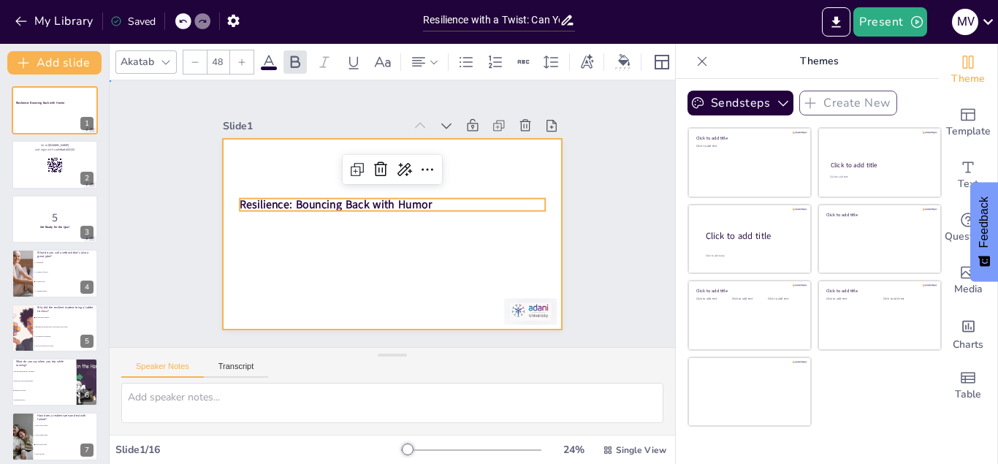
click at [315, 280] on div at bounding box center [384, 233] width 387 height 312
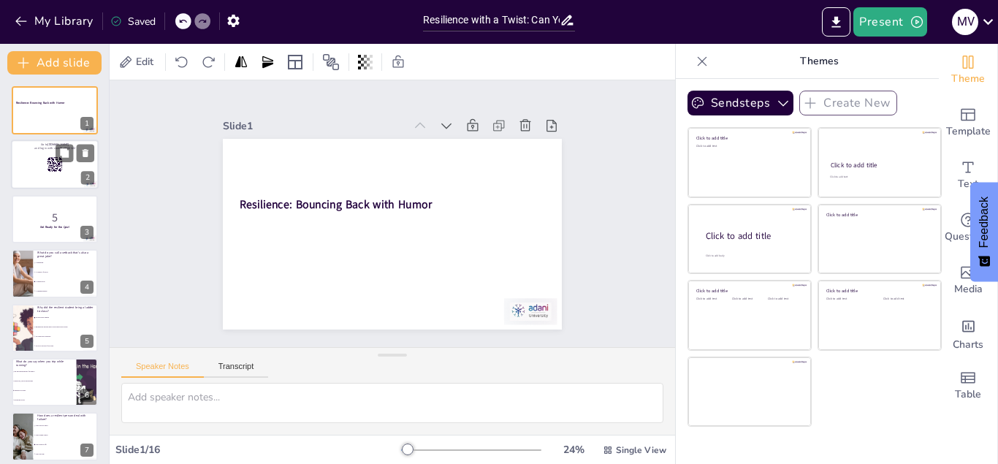
click at [42, 162] on div at bounding box center [55, 165] width 88 height 50
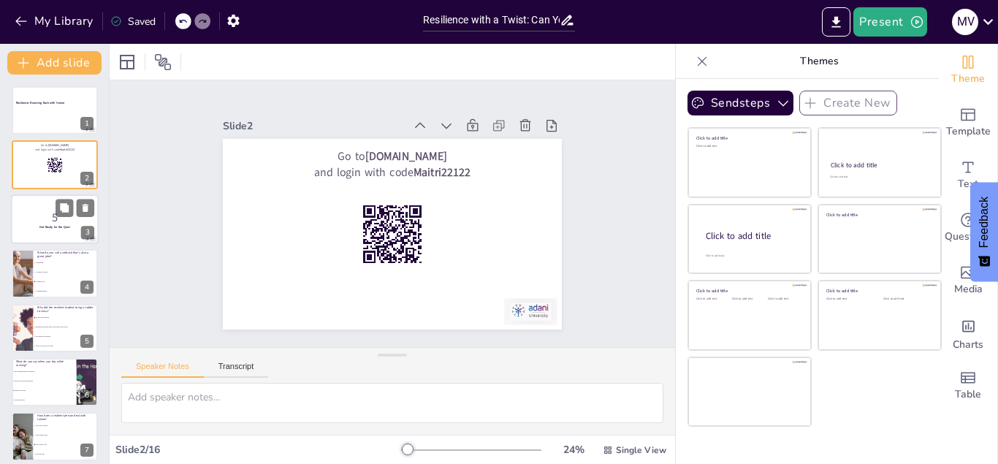
click at [32, 216] on p "5" at bounding box center [54, 217] width 79 height 16
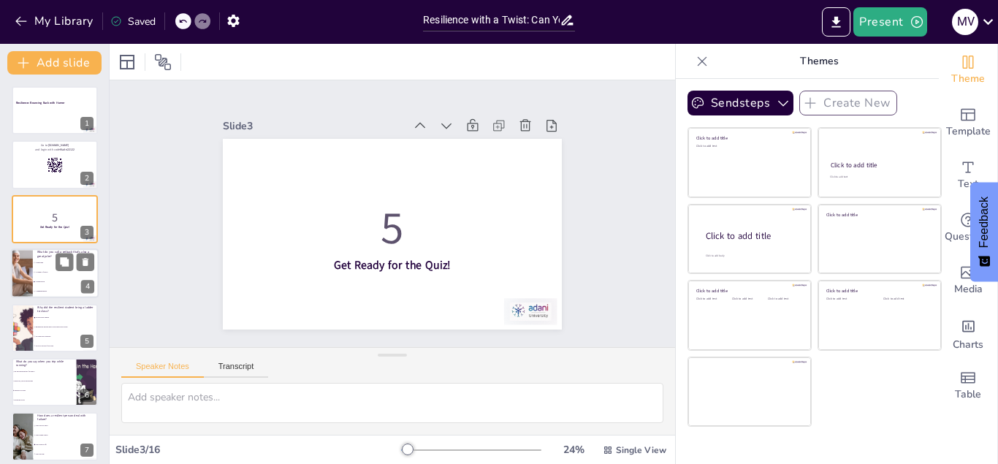
click at [54, 268] on li "A comedy of errors" at bounding box center [66, 273] width 66 height 10
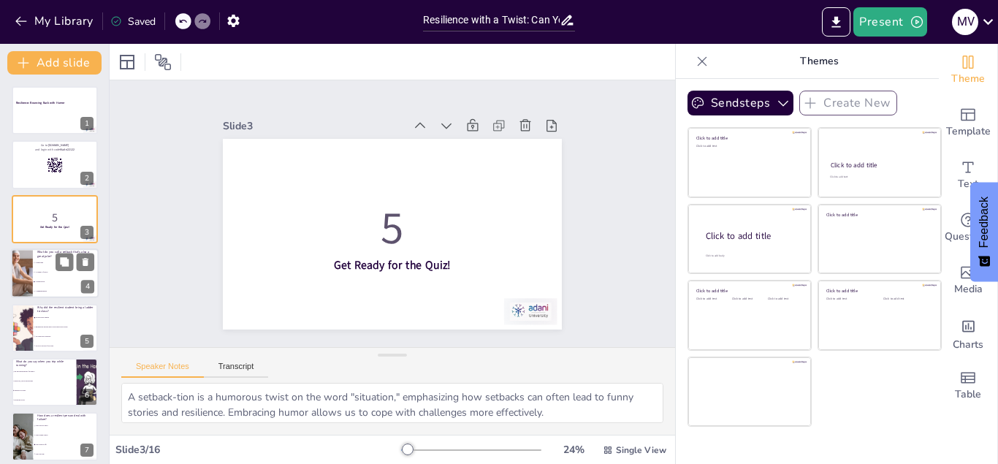
scroll to position [4, 0]
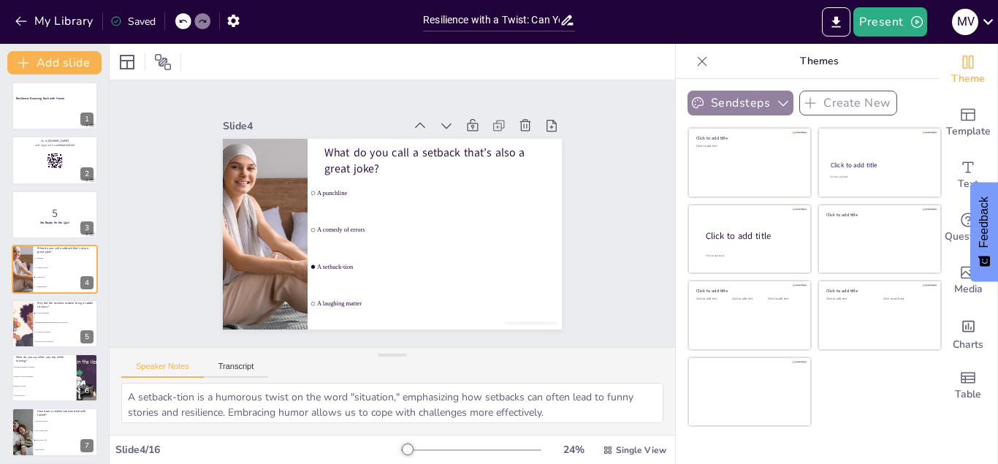
click at [768, 102] on button "Sendsteps" at bounding box center [741, 103] width 106 height 25
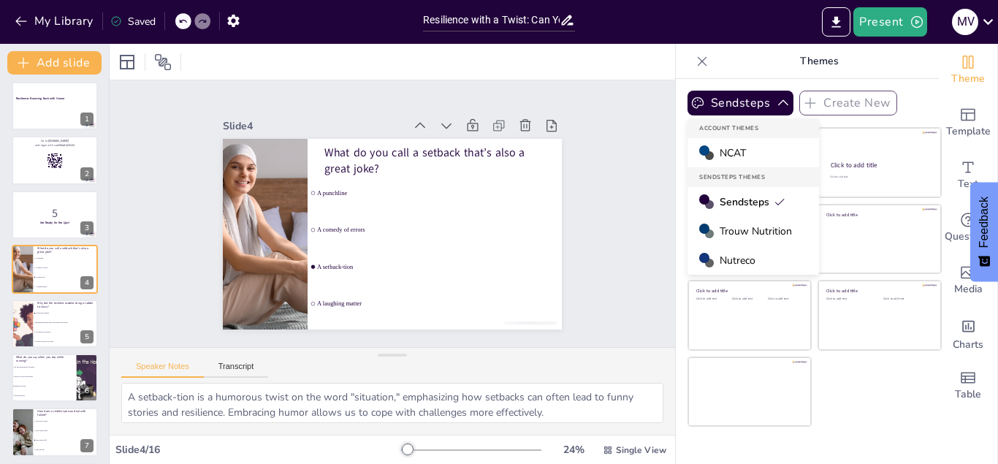
click at [764, 230] on span "Trouw Nutrition" at bounding box center [756, 231] width 72 height 14
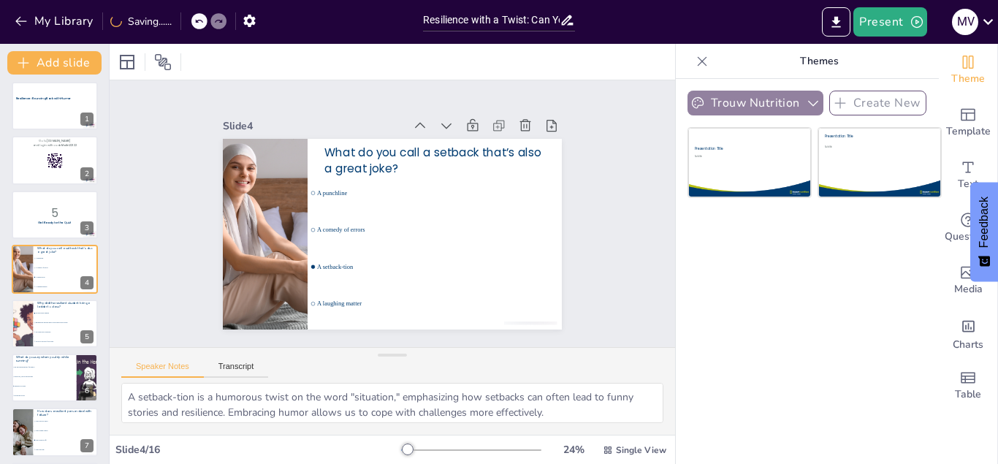
click at [763, 103] on button "Trouw Nutrition" at bounding box center [756, 103] width 136 height 25
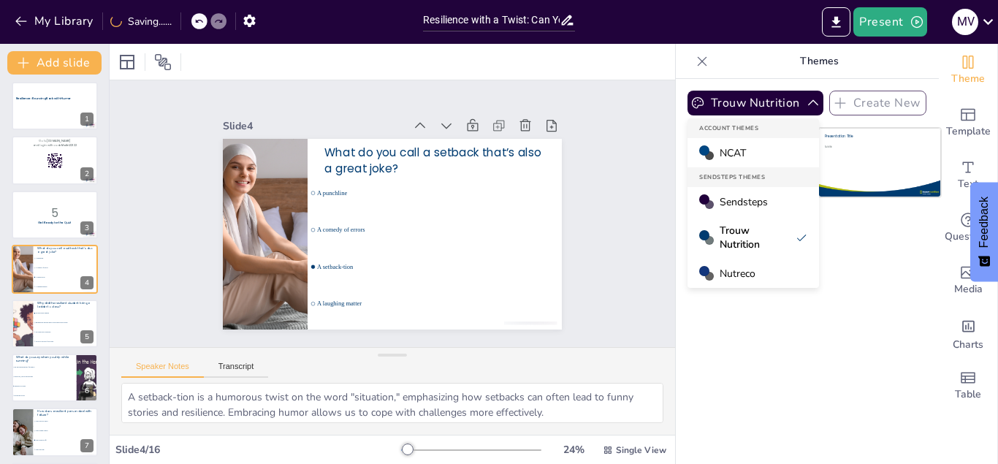
click at [743, 272] on span "Nutreco" at bounding box center [738, 274] width 36 height 14
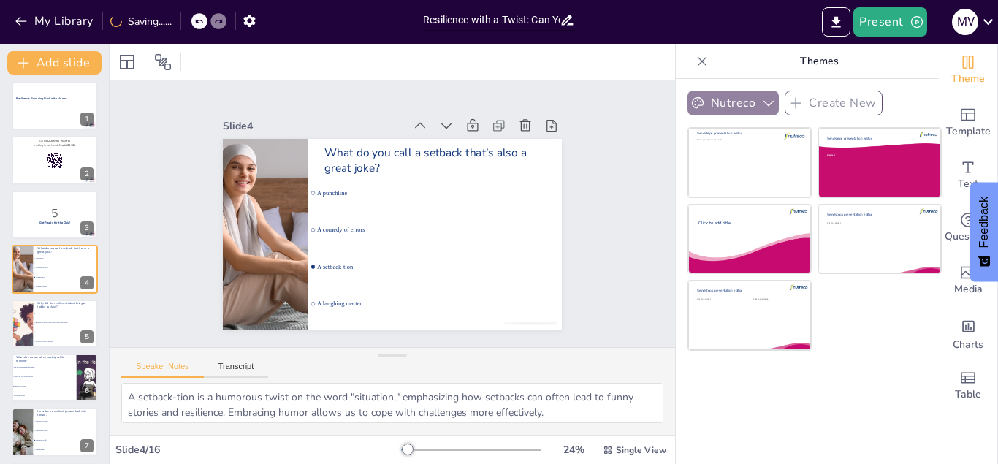
click at [762, 100] on icon "button" at bounding box center [768, 103] width 15 height 15
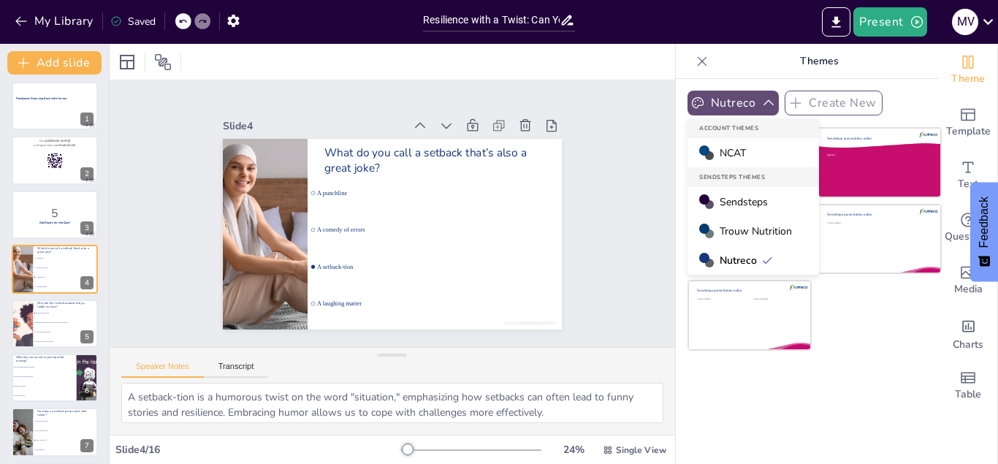
click at [736, 154] on span "NCAT" at bounding box center [733, 153] width 26 height 14
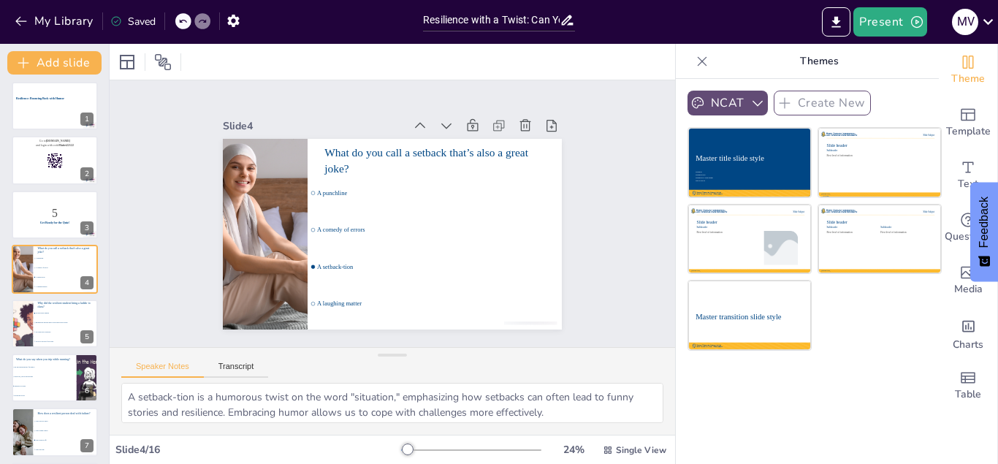
click at [703, 56] on icon at bounding box center [702, 61] width 15 height 15
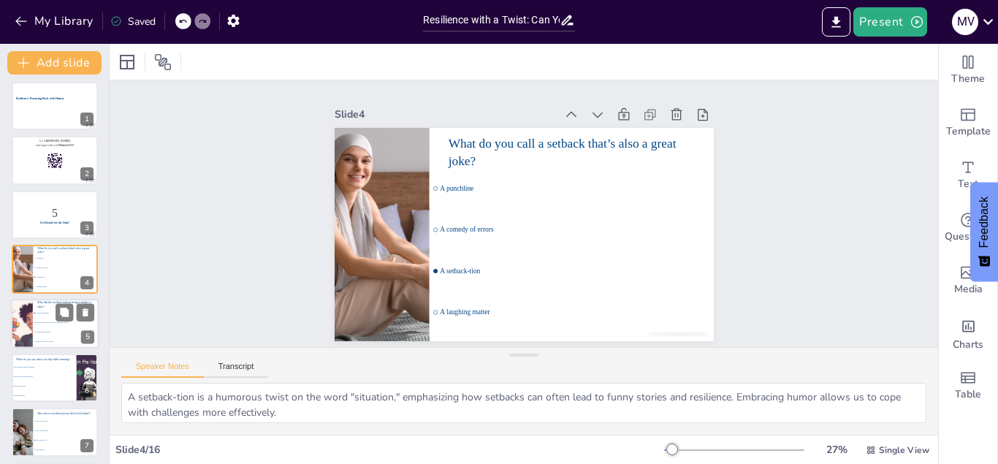
click at [70, 330] on li "To climb over obstacles" at bounding box center [66, 332] width 66 height 10
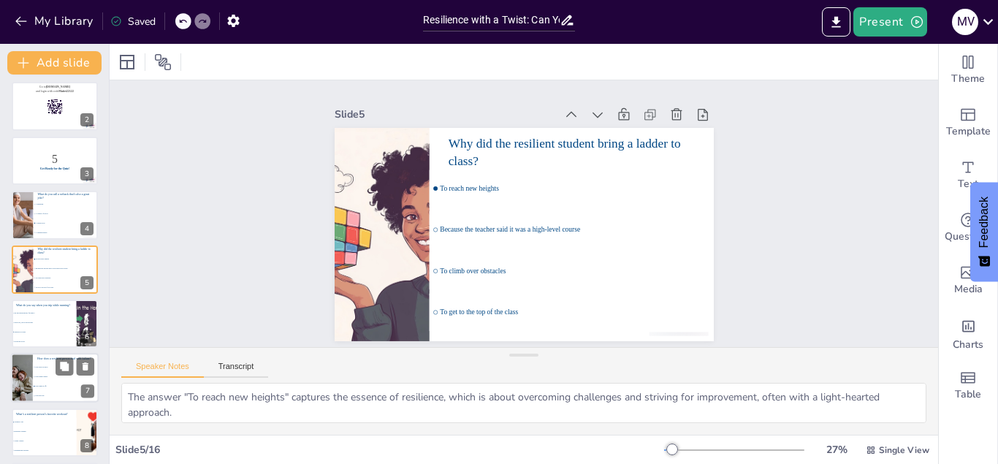
click at [50, 390] on li "They laugh it off!" at bounding box center [66, 387] width 66 height 10
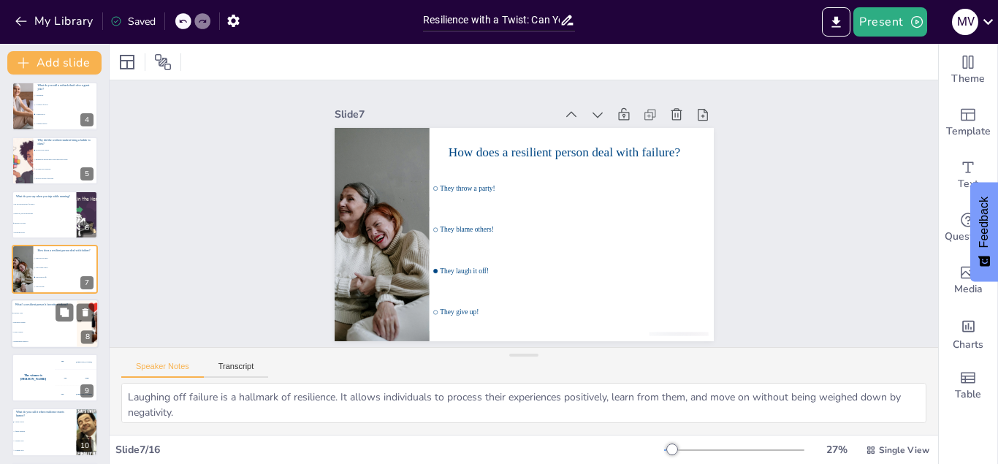
click at [41, 323] on span "Resilience training" at bounding box center [44, 323] width 63 height 2
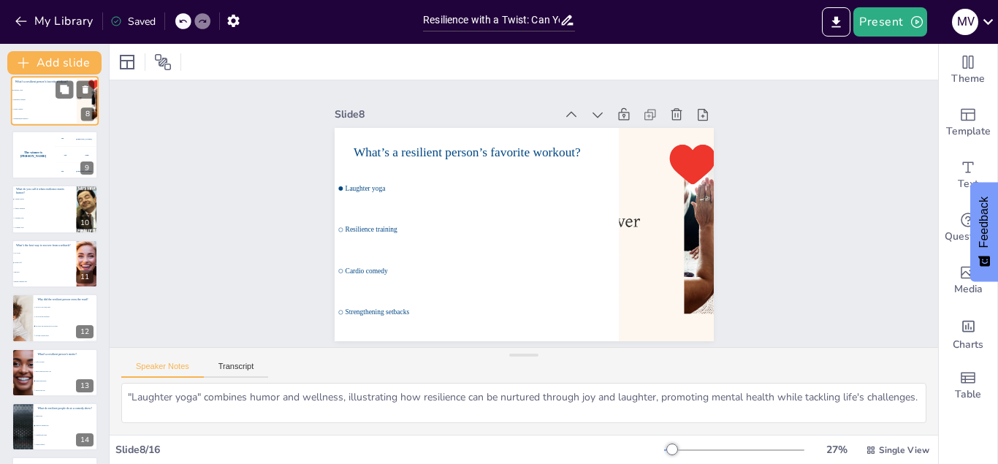
scroll to position [498, 0]
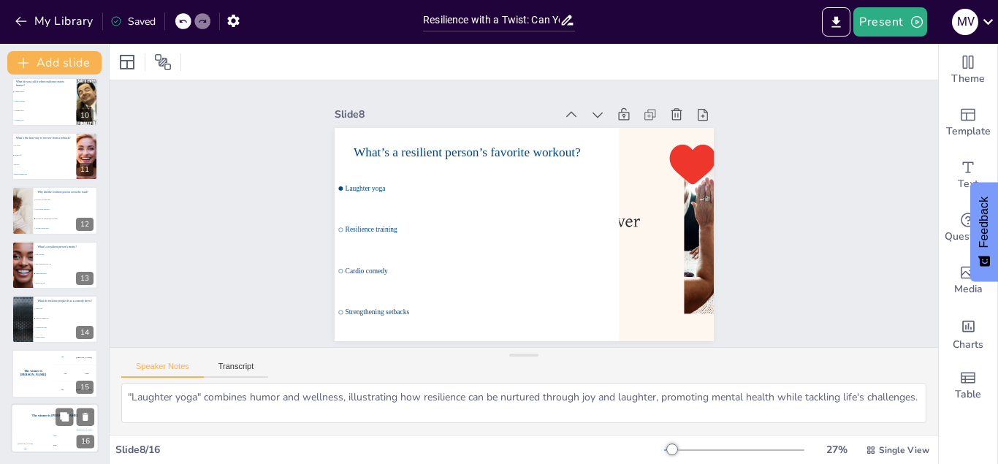
click at [43, 434] on div "Jaap 200" at bounding box center [54, 440] width 29 height 25
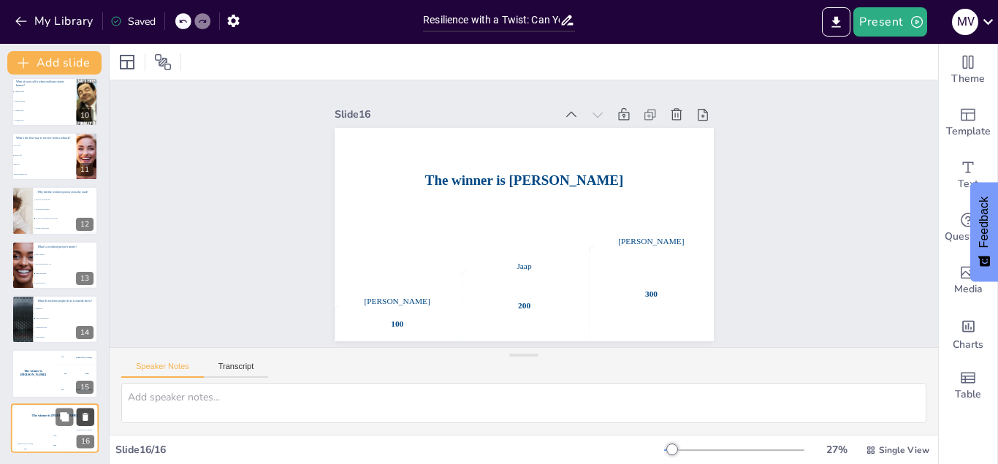
click at [85, 415] on icon at bounding box center [86, 417] width 6 height 8
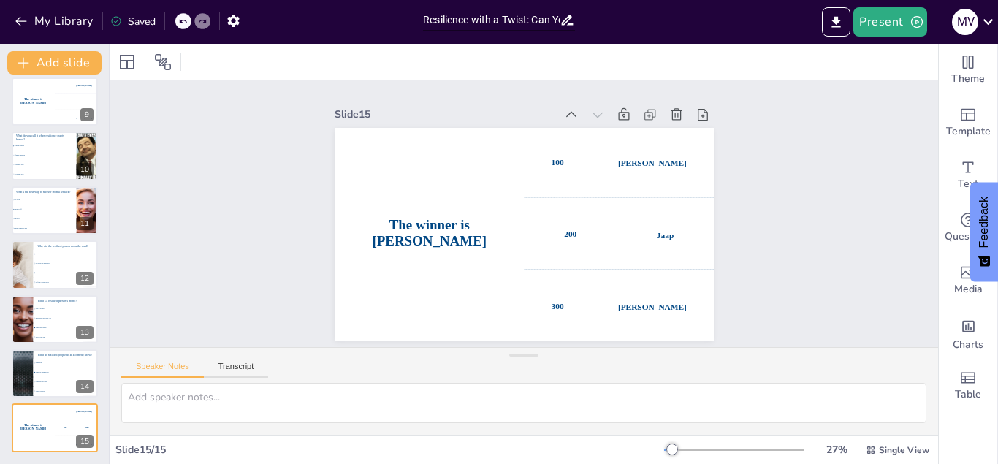
click at [85, 415] on icon at bounding box center [85, 417] width 6 height 8
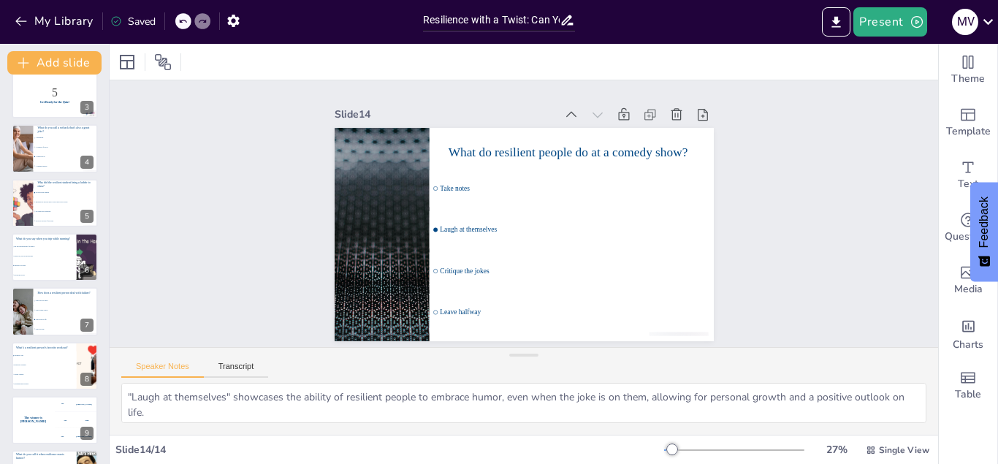
scroll to position [0, 0]
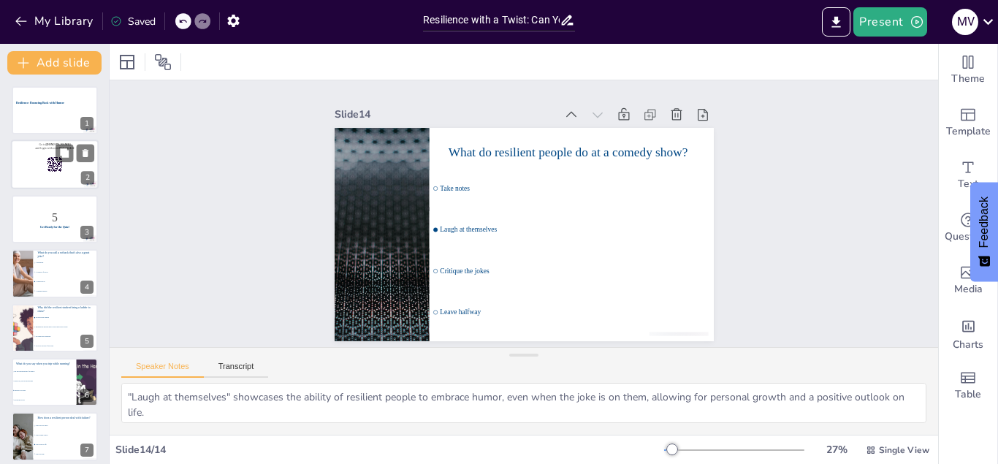
click at [26, 171] on div at bounding box center [55, 165] width 88 height 50
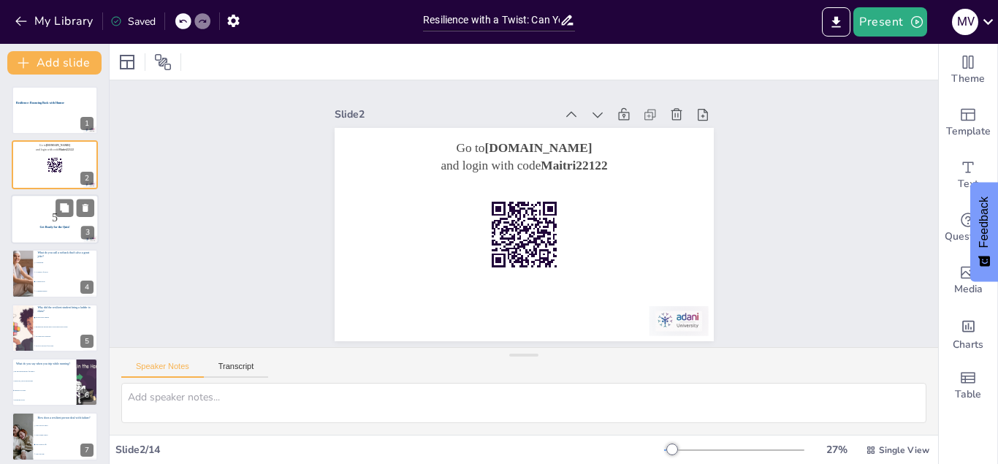
click at [31, 223] on p "5" at bounding box center [54, 217] width 79 height 16
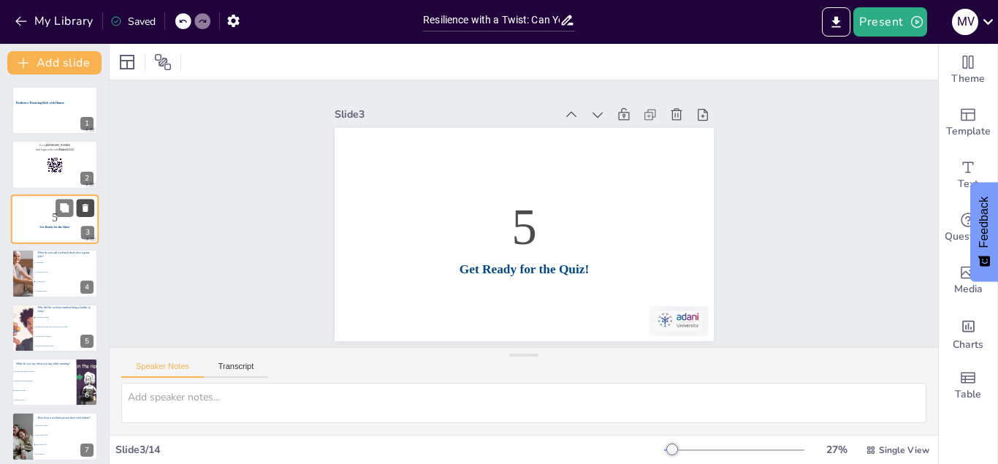
click at [86, 208] on icon at bounding box center [86, 208] width 6 height 8
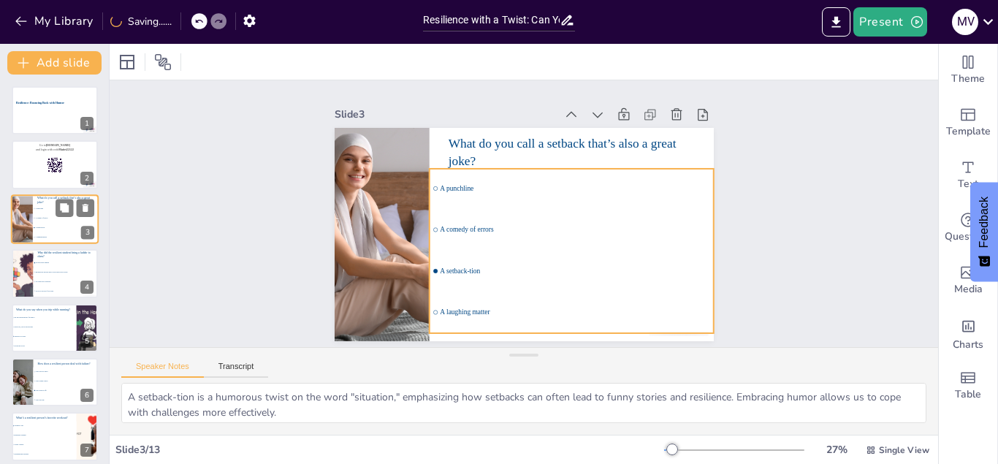
click at [60, 232] on li "A setback-tion" at bounding box center [66, 228] width 66 height 10
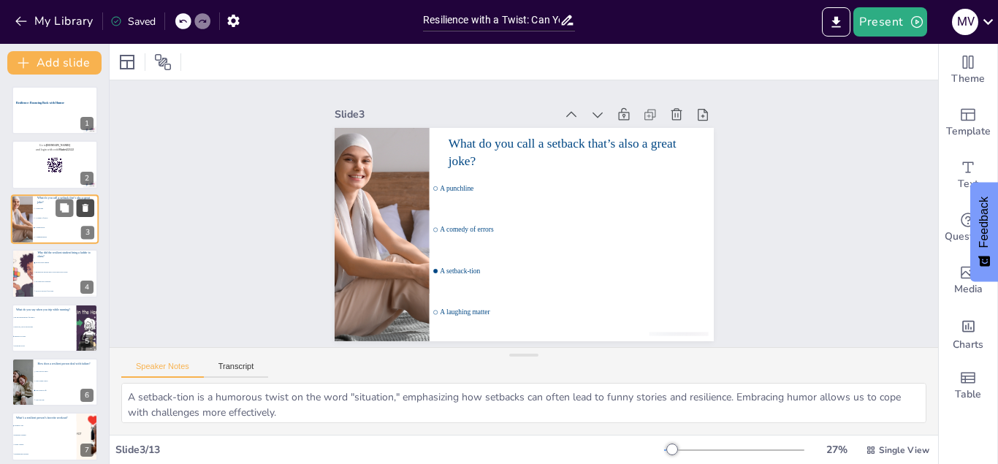
click at [86, 207] on icon at bounding box center [86, 208] width 6 height 8
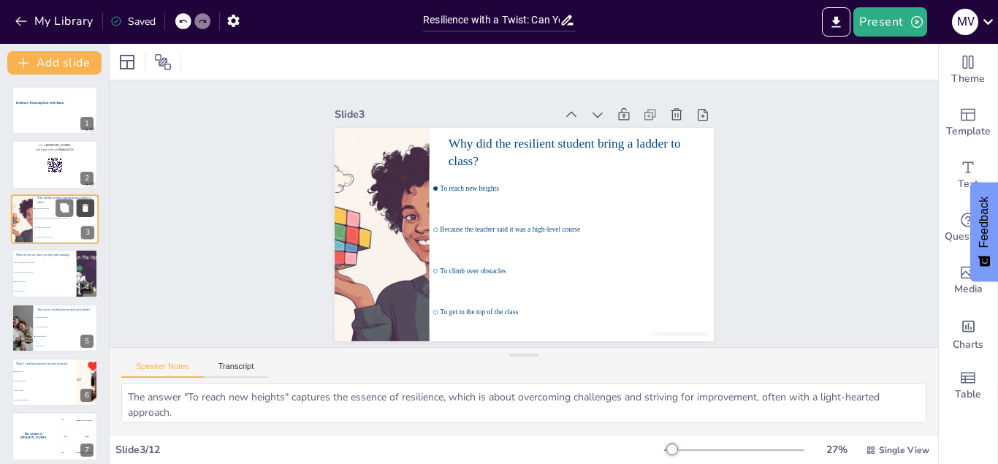
click at [86, 207] on icon at bounding box center [86, 208] width 6 height 8
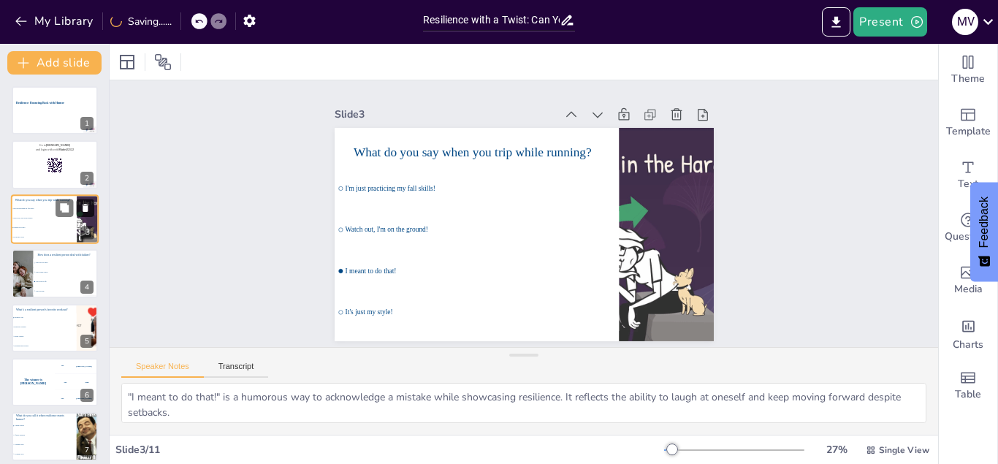
click at [86, 207] on icon at bounding box center [86, 208] width 6 height 8
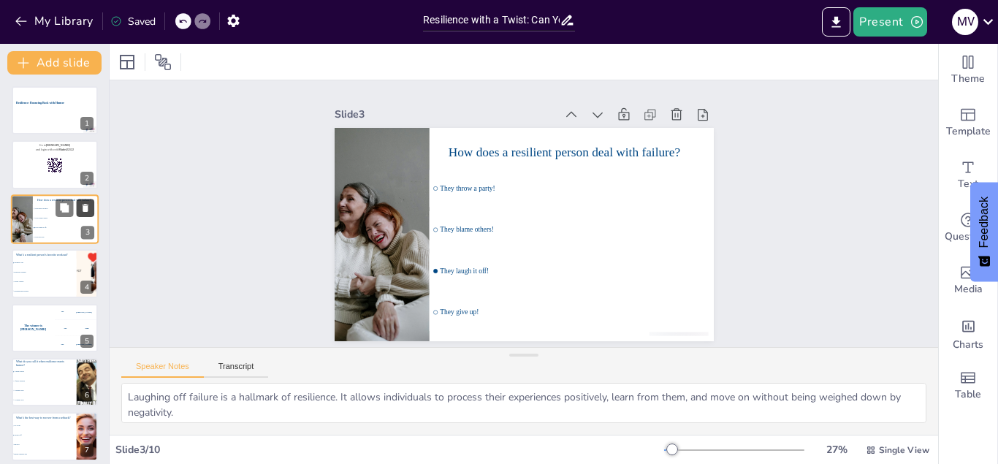
click at [86, 207] on icon at bounding box center [86, 208] width 6 height 8
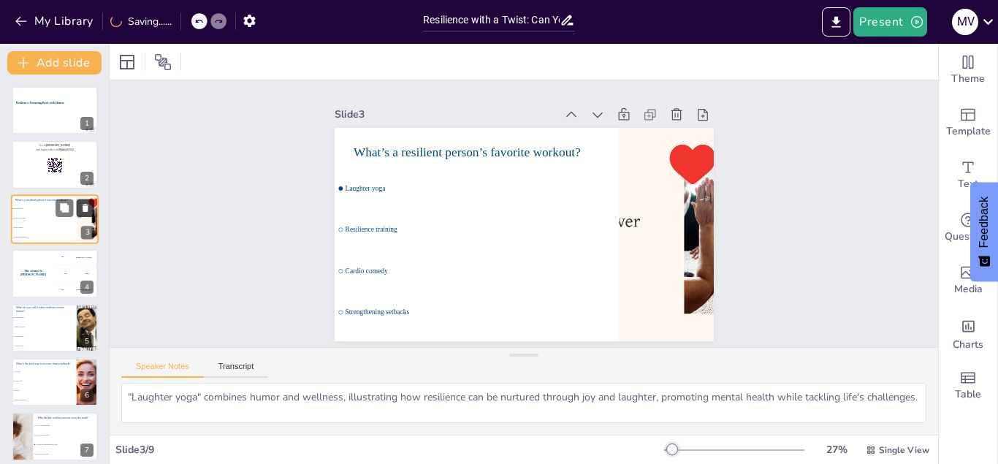
click at [86, 207] on icon at bounding box center [86, 208] width 6 height 8
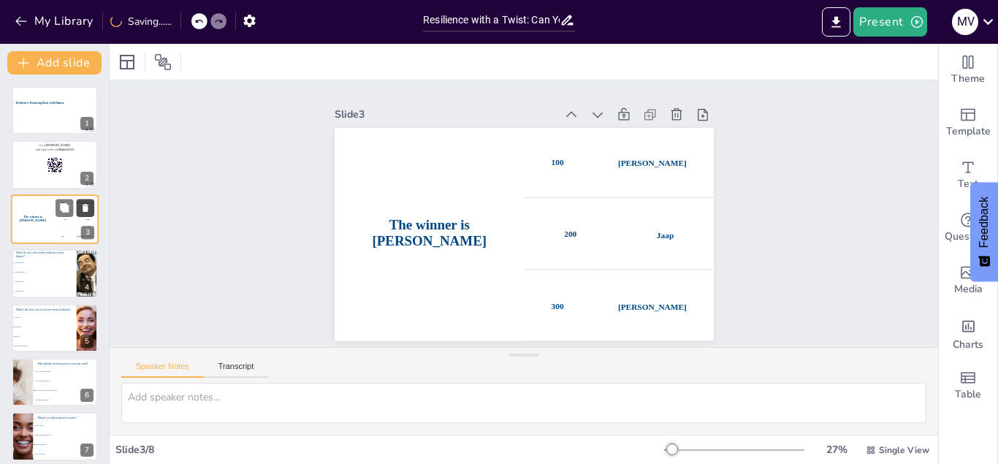
click at [86, 207] on icon at bounding box center [86, 208] width 6 height 8
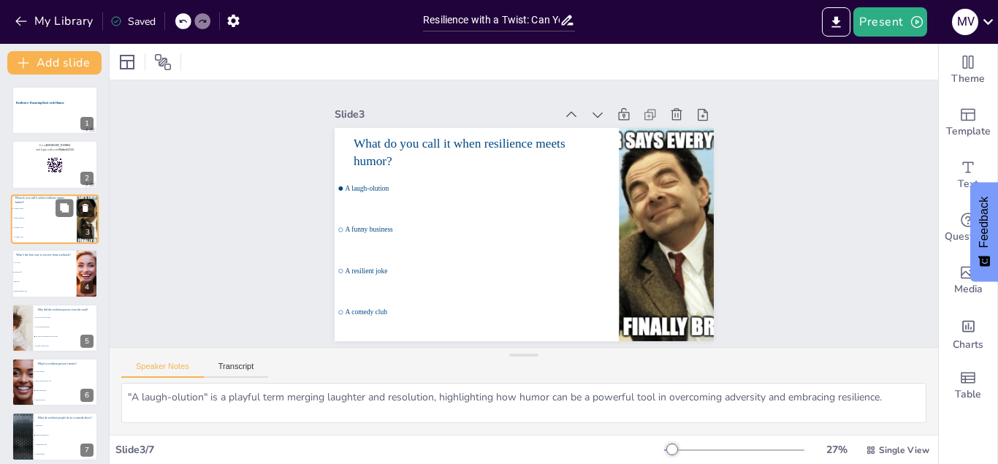
click at [86, 207] on icon at bounding box center [86, 208] width 6 height 8
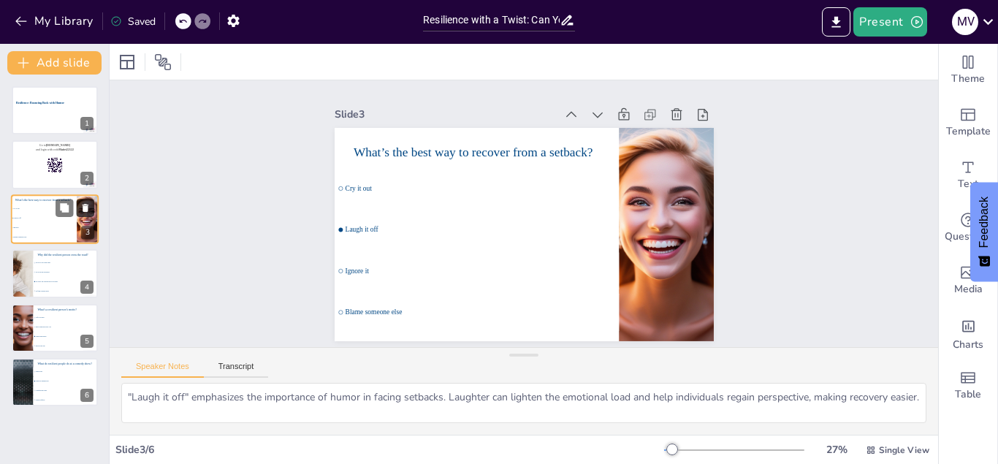
click at [86, 207] on icon at bounding box center [86, 208] width 6 height 8
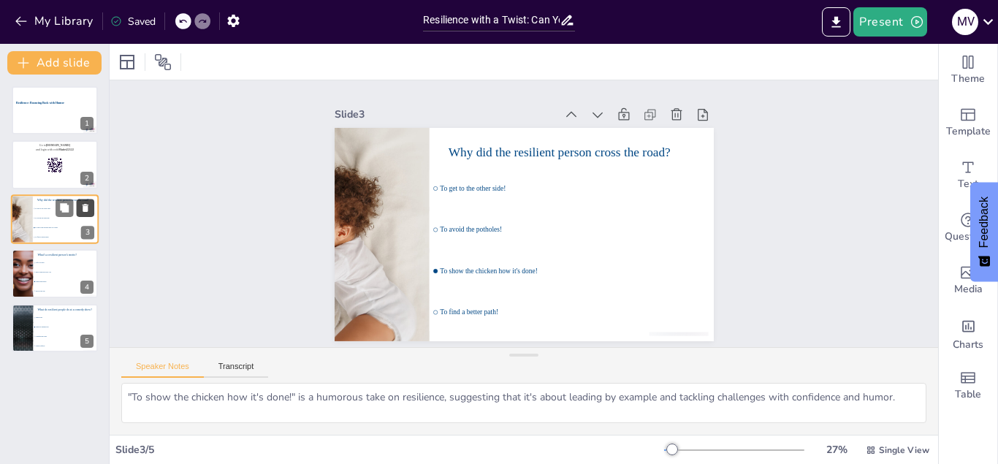
click at [86, 207] on icon at bounding box center [86, 208] width 6 height 8
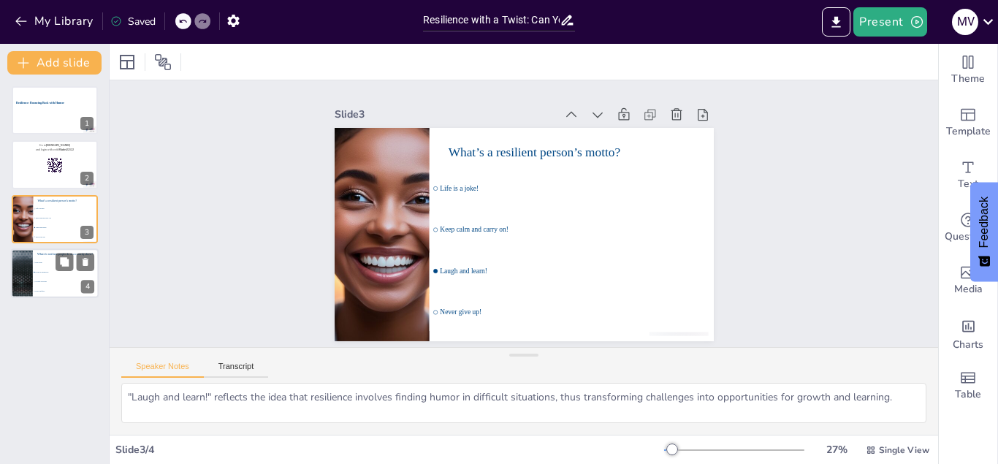
click at [58, 274] on li "Laugh at themselves" at bounding box center [66, 273] width 66 height 10
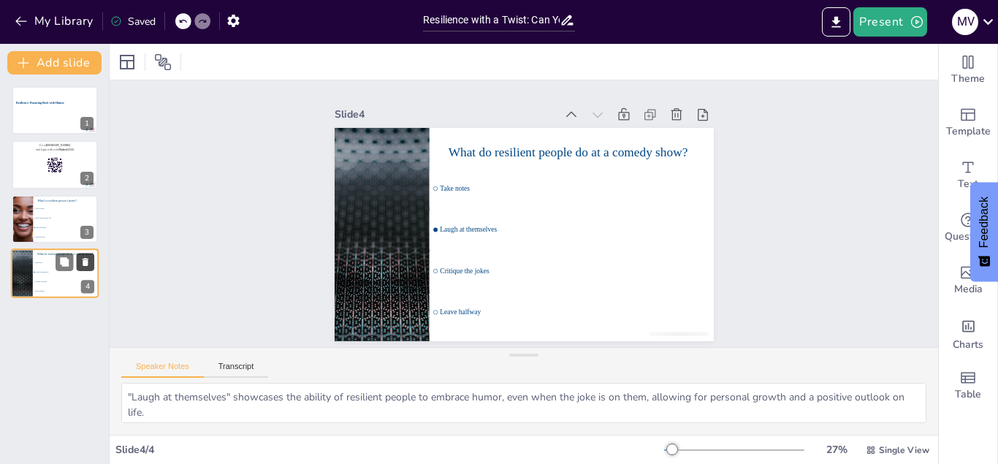
click at [86, 257] on icon at bounding box center [85, 262] width 10 height 10
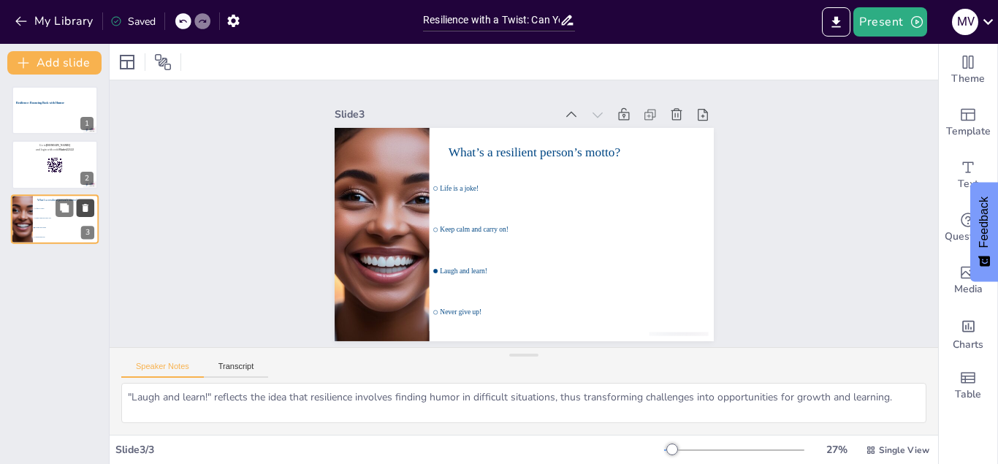
click at [88, 207] on icon at bounding box center [85, 207] width 10 height 10
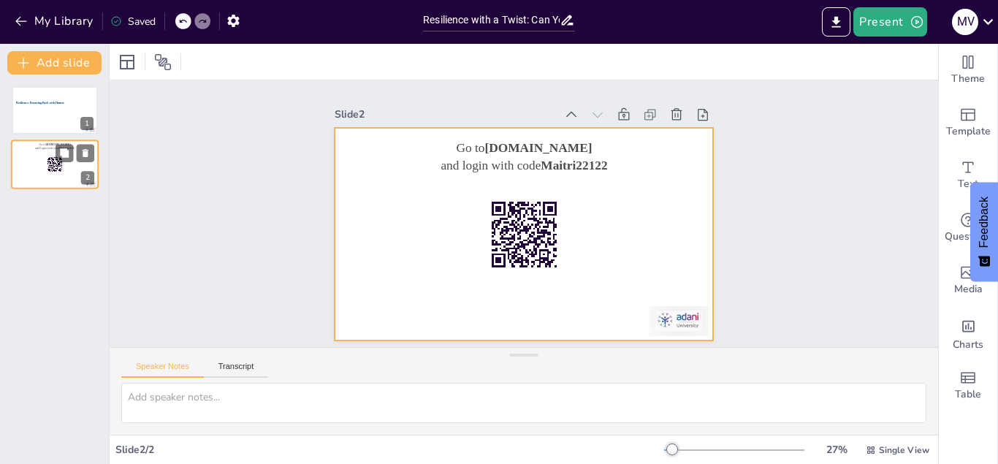
click at [35, 173] on div at bounding box center [55, 165] width 88 height 50
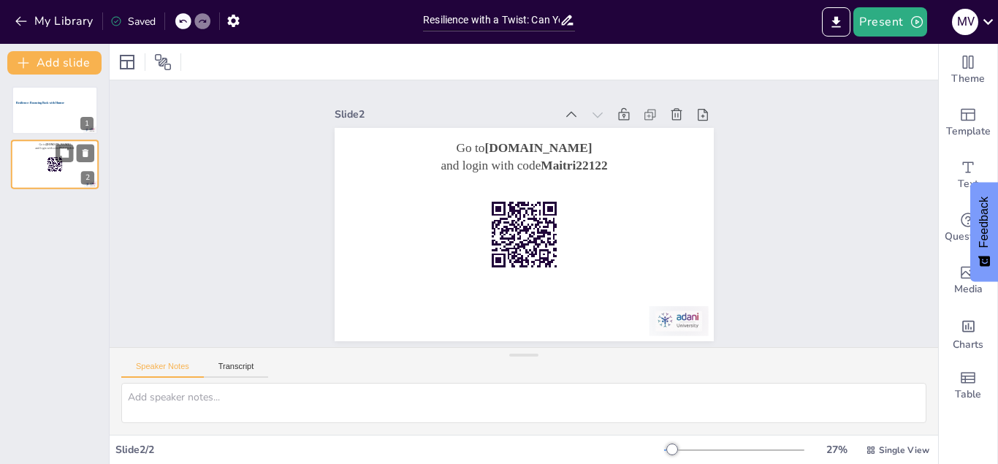
click at [18, 172] on div at bounding box center [55, 165] width 88 height 50
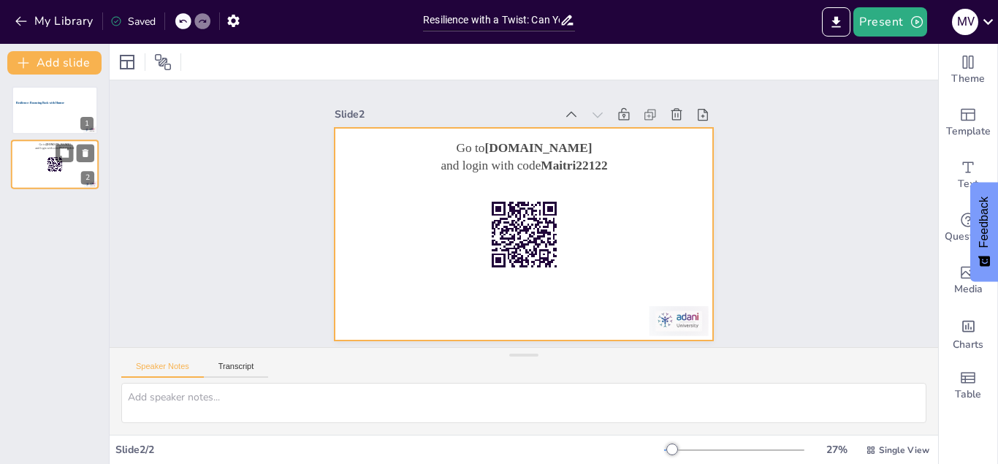
click at [20, 162] on div at bounding box center [55, 165] width 88 height 50
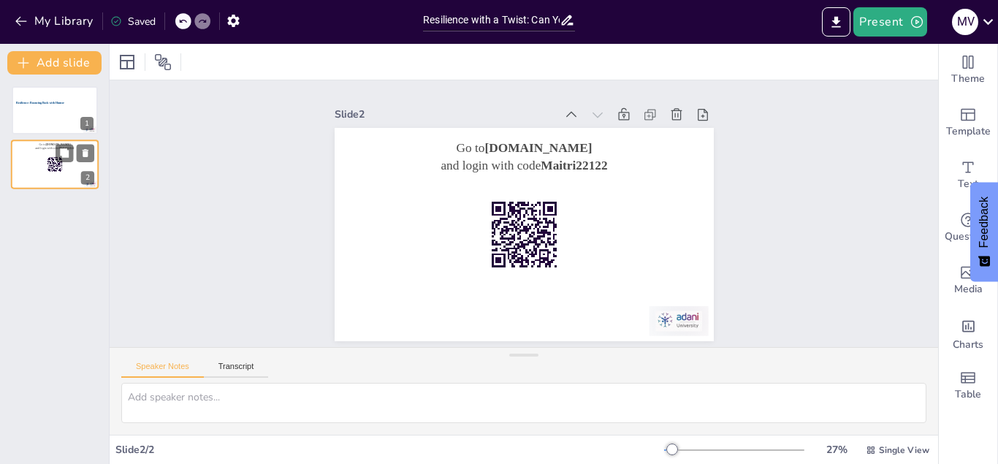
click at [20, 162] on div at bounding box center [55, 165] width 88 height 50
click at [73, 64] on button "Add slide" at bounding box center [54, 62] width 94 height 23
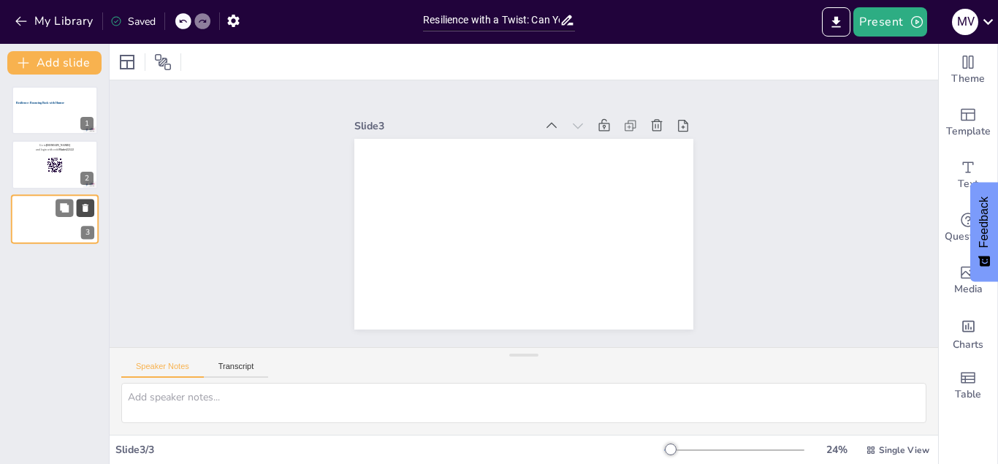
click at [90, 210] on icon at bounding box center [85, 207] width 10 height 10
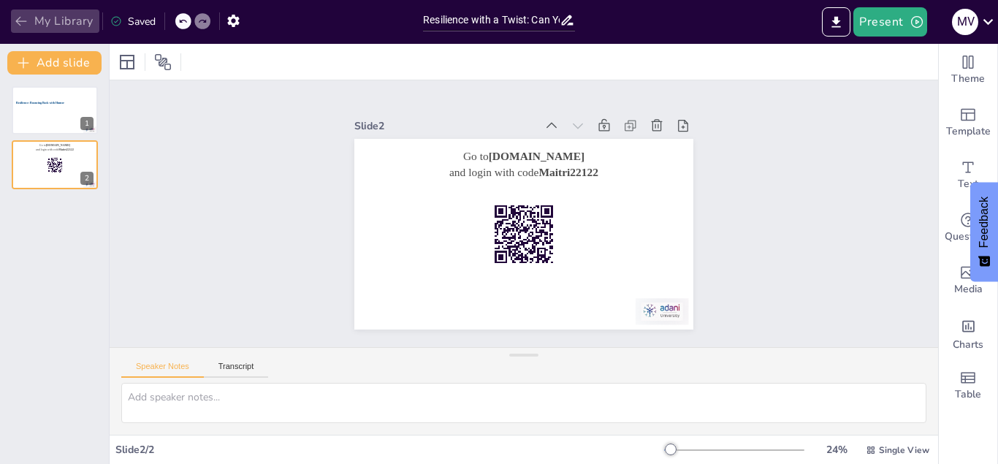
click at [20, 20] on icon "button" at bounding box center [21, 21] width 15 height 15
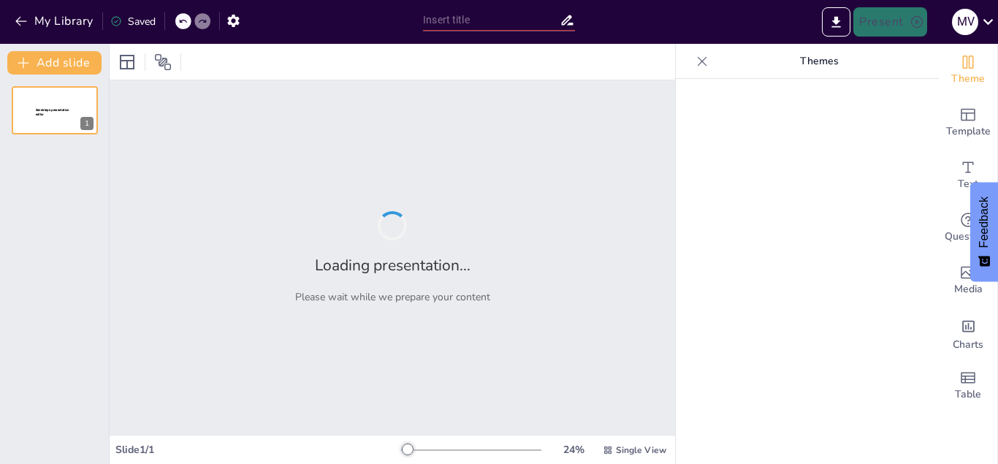
type input "Resilience with a Twist: Can You Handle the Humor?"
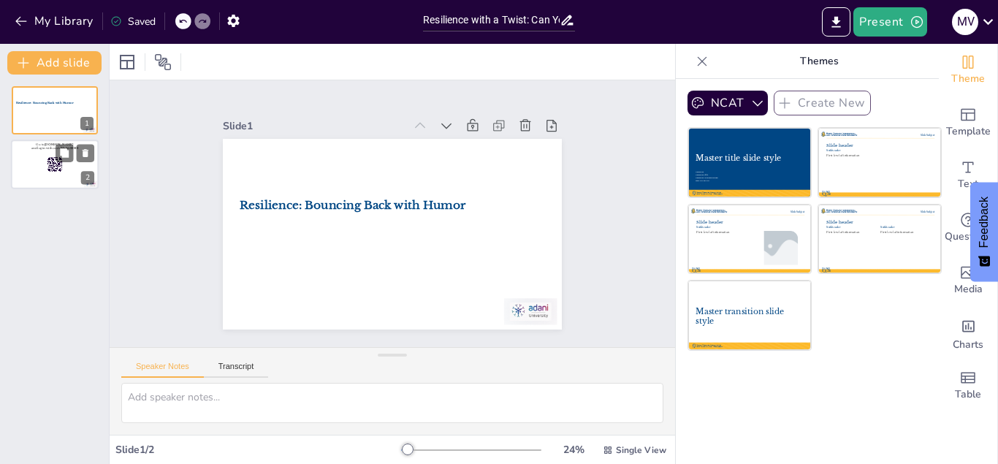
click at [44, 153] on div at bounding box center [55, 165] width 88 height 50
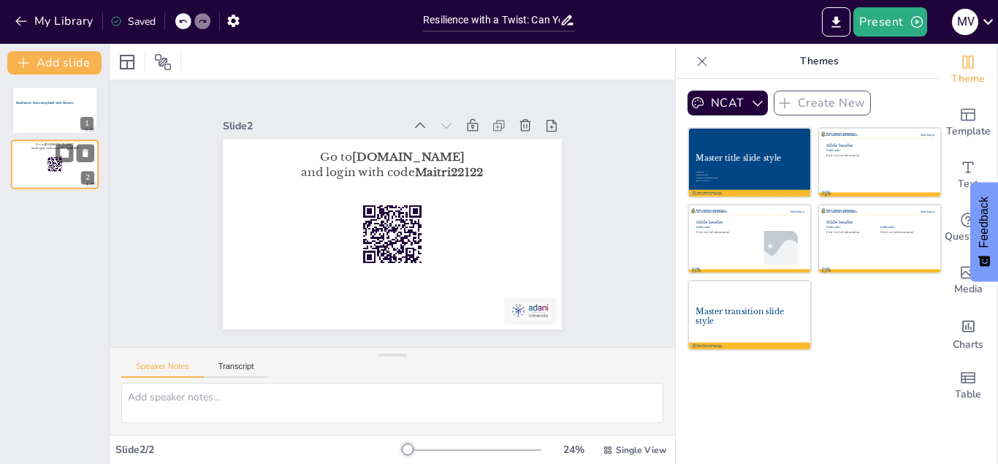
click at [30, 167] on div at bounding box center [55, 165] width 88 height 50
click at [88, 176] on div "2" at bounding box center [87, 178] width 13 height 13
click at [66, 151] on icon at bounding box center [64, 153] width 9 height 9
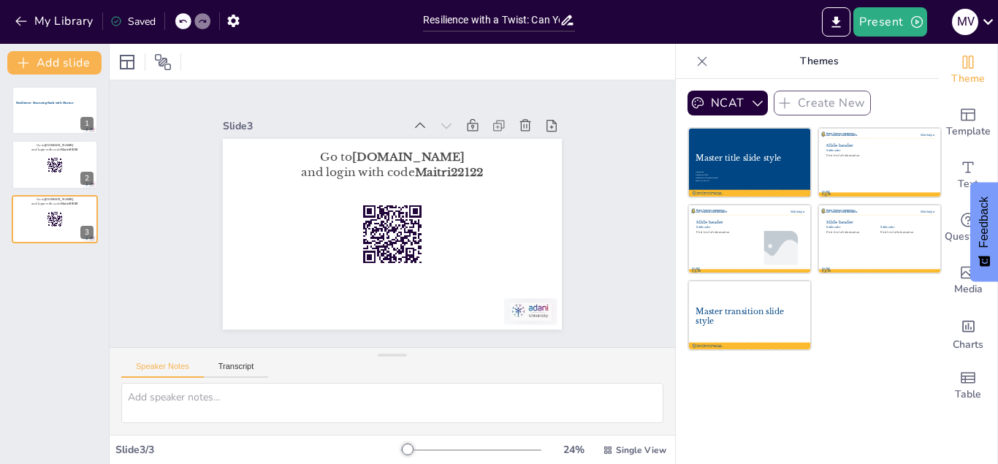
click at [186, 18] on icon at bounding box center [182, 21] width 9 height 9
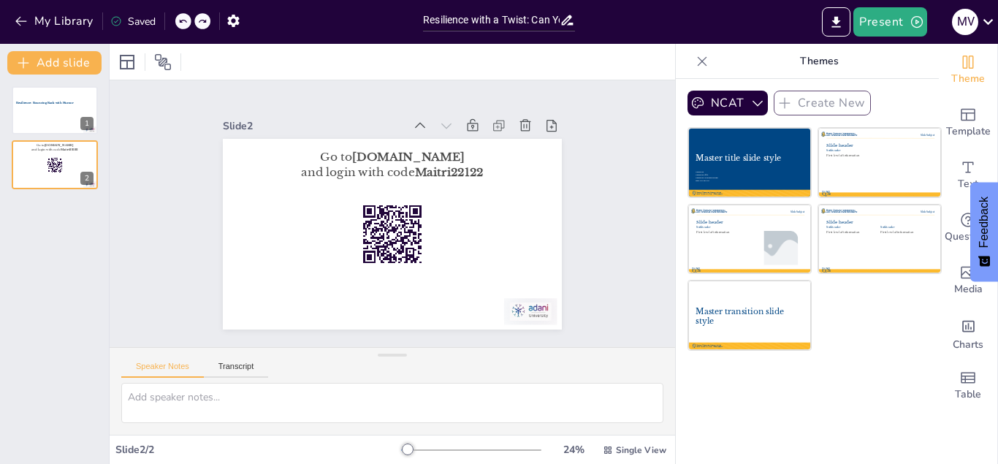
click at [186, 18] on icon at bounding box center [182, 21] width 9 height 9
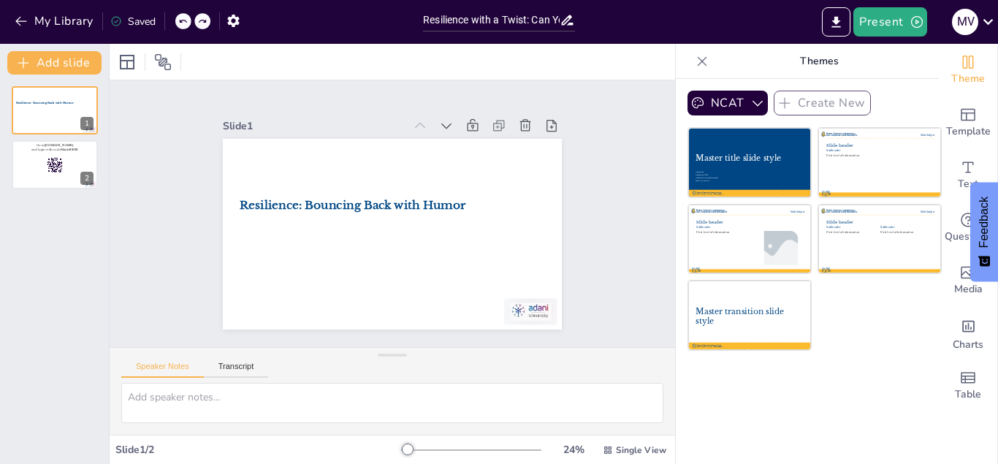
click at [186, 18] on icon at bounding box center [182, 21] width 9 height 9
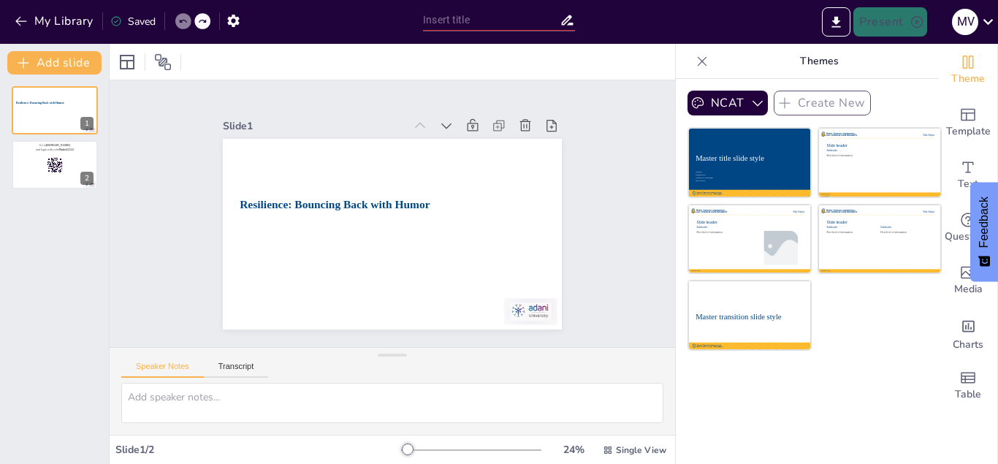
click at [182, 20] on icon at bounding box center [182, 22] width 7 height 4
click at [227, 19] on icon "button" at bounding box center [233, 20] width 15 height 15
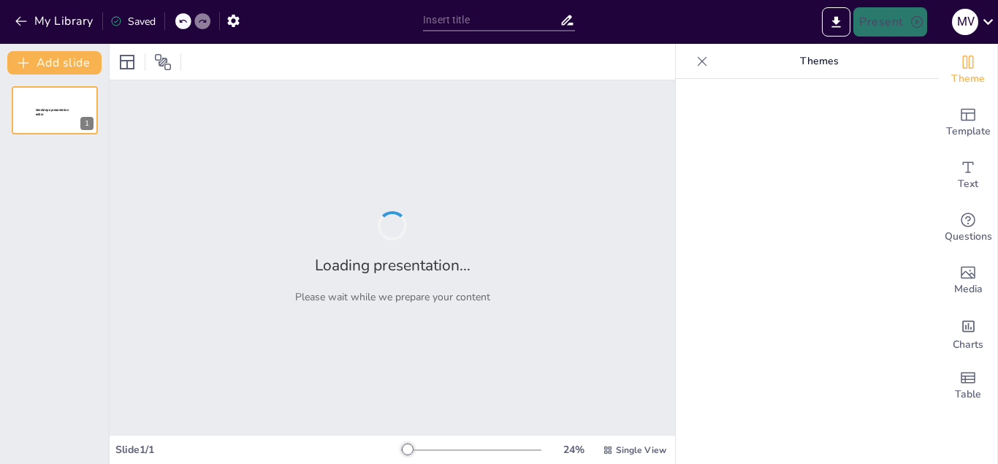
type input "New Sendsteps"
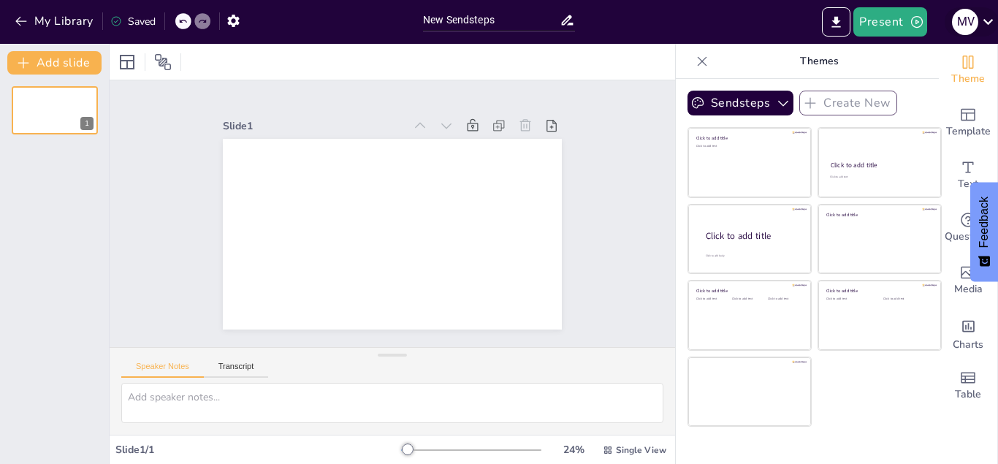
click at [987, 17] on icon at bounding box center [989, 22] width 20 height 20
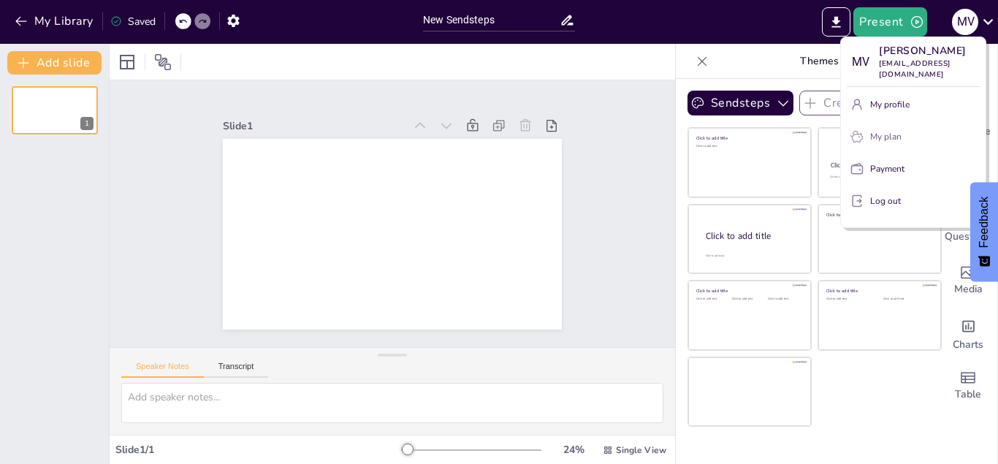
click at [892, 130] on p "My plan" at bounding box center [885, 136] width 31 height 13
